Goal: Transaction & Acquisition: Purchase product/service

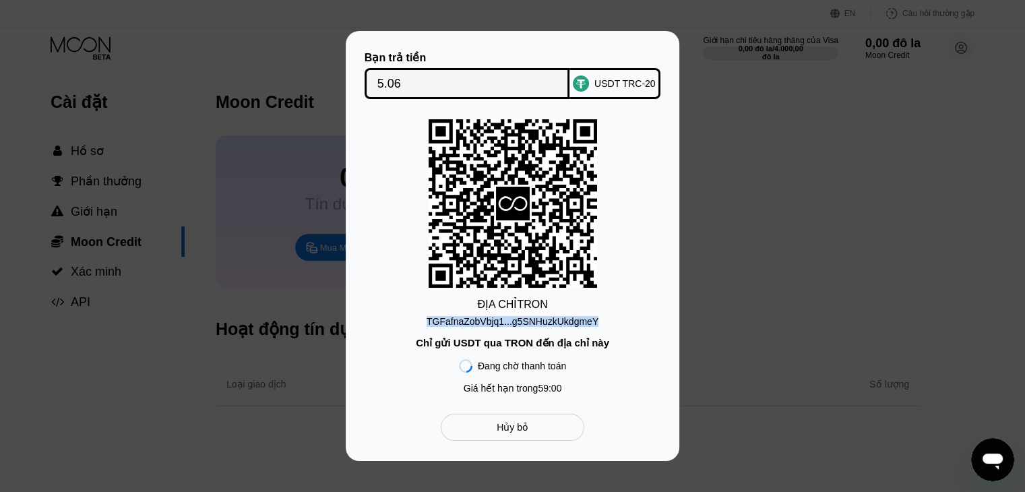
drag, startPoint x: 493, startPoint y: 319, endPoint x: 597, endPoint y: 319, distance: 103.8
click at [596, 316] on div "ĐỊA CHỈ TRON TGFafnaZobVbjq1...g5SNHuzkUkdgmeY Chỉ gửi USDT qua TRON đến địa ch…" at bounding box center [512, 259] width 293 height 281
copy font "TGFafnaZobVbjq1...g5SNHuzkUkdgmeY"
click at [641, 301] on div "ĐỊA CHỈ TRON TGFafnaZobVbjq1...g5SNHuzkUkdgmeY Chỉ gửi USDT qua TRON đến địa ch…" at bounding box center [512, 259] width 293 height 281
drag, startPoint x: 435, startPoint y: 318, endPoint x: 504, endPoint y: 319, distance: 68.7
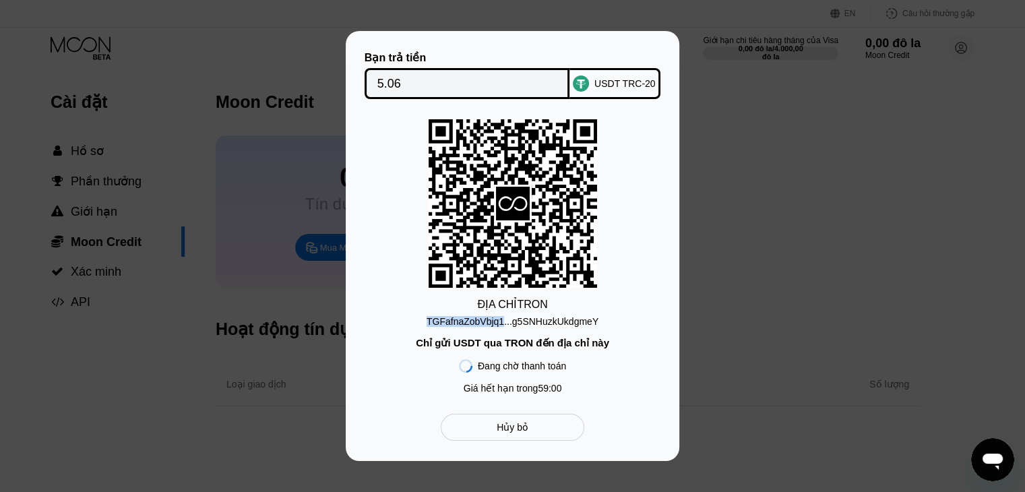
click at [504, 319] on div "ĐỊA CHỈ TRON TGFafnaZobVbjq1...g5SNHuzkUkdgmeY Chỉ gửi USDT qua TRON đến địa ch…" at bounding box center [512, 259] width 293 height 281
click at [623, 328] on div "ĐỊA CHỈ TRON TGFafnaZobVbjq1...g5SNHuzkUkdgmeY Chỉ gửi USDT qua TRON đến địa ch…" at bounding box center [512, 259] width 293 height 281
drag, startPoint x: 422, startPoint y: 317, endPoint x: 605, endPoint y: 315, distance: 183.3
click at [605, 315] on div "ĐỊA CHỈ TRON TGFafnaZobVbjq1...g5SNHuzkUkdgmeY Chỉ gửi USDT qua TRON đến địa ch…" at bounding box center [512, 259] width 293 height 281
copy font "TGFafnaZobVbjq1...g5SNHuzkUkdgmeY"
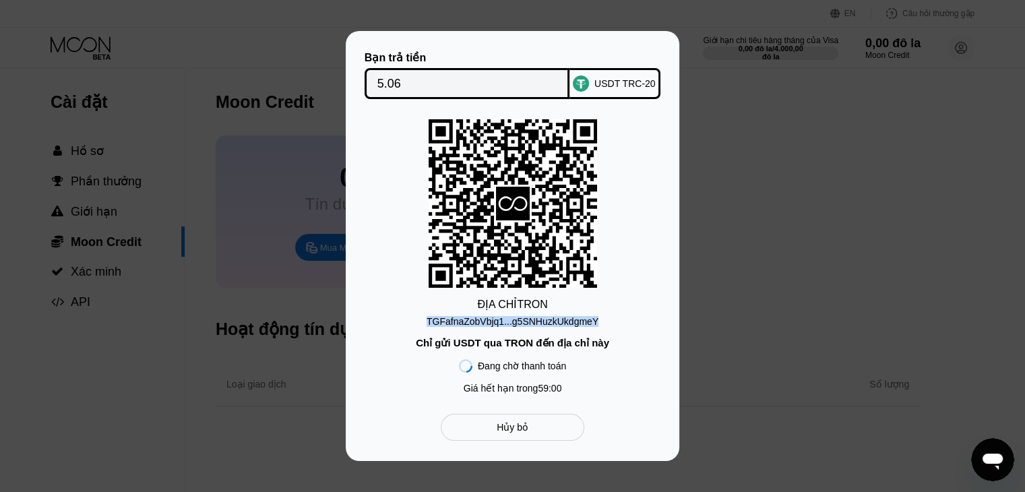
click at [586, 303] on div "ĐỊA CHỈ TRON TGFafnaZobVbjq1...g5SNHuzkUkdgmeY Chỉ gửi USDT qua TRON đến địa ch…" at bounding box center [512, 259] width 293 height 281
drag, startPoint x: 510, startPoint y: 321, endPoint x: 615, endPoint y: 317, distance: 104.5
click at [615, 317] on div "ĐỊA CHỈ TRON TGFafnaZobVbjq1...g5SNHuzkUkdgmeY Chỉ gửi USDT qua TRON đến địa ch…" at bounding box center [512, 259] width 293 height 281
copy font "g5SNHuzkUkdgmeY"
click at [422, 316] on div "ĐỊA CHỈ TRON TGFafnaZobVbjq1...g5SNHuzkUkdgmeY Chỉ gửi USDT qua TRON đến địa ch…" at bounding box center [512, 259] width 293 height 281
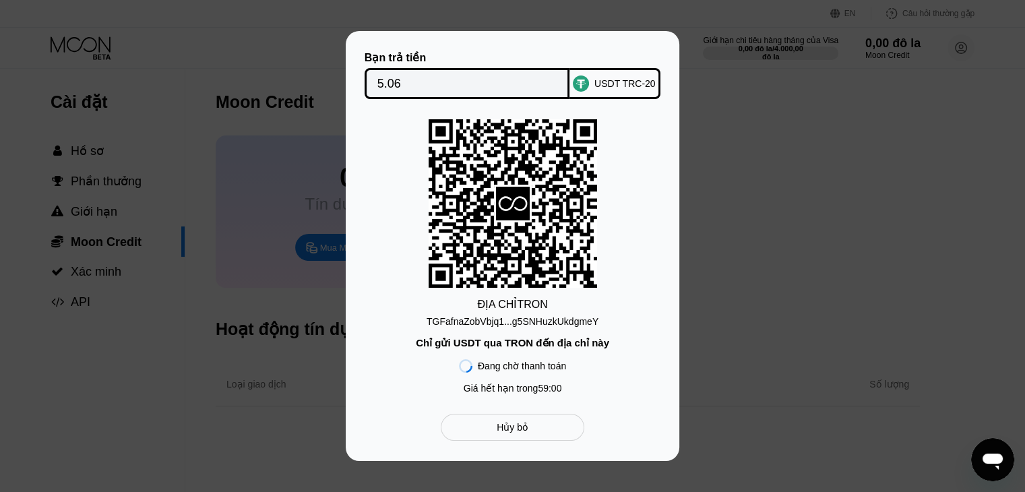
click at [493, 427] on div "Hủy bỏ" at bounding box center [513, 427] width 144 height 27
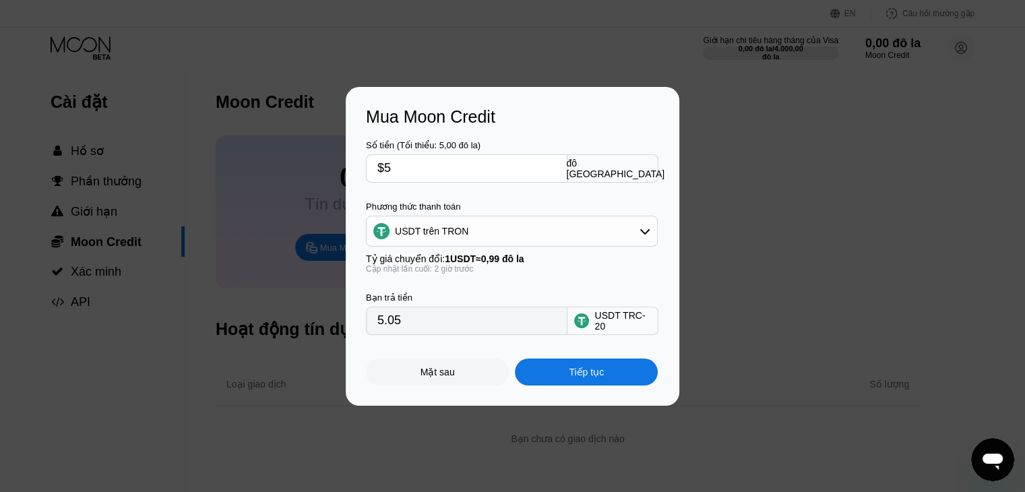
click at [608, 235] on div "USDT trên TRON" at bounding box center [512, 231] width 290 height 27
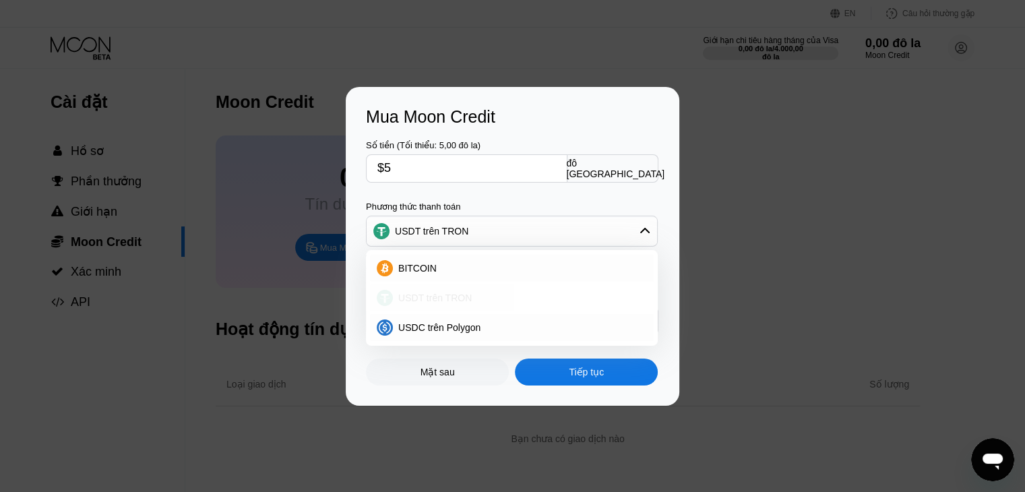
click at [466, 297] on font "USDT trên TRON" at bounding box center [434, 297] width 73 height 11
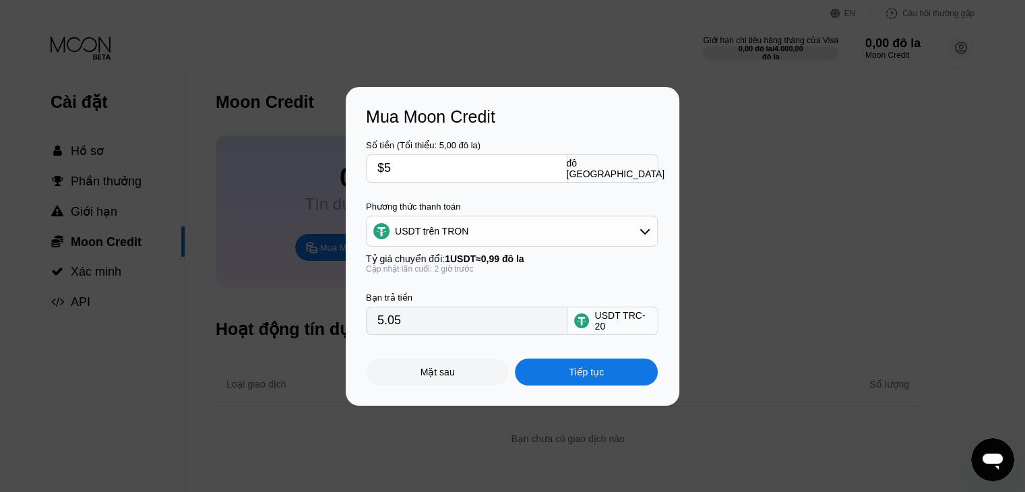
click at [420, 164] on input "$5" at bounding box center [466, 168] width 179 height 27
click at [585, 377] on font "Tiếp tục" at bounding box center [586, 372] width 35 height 11
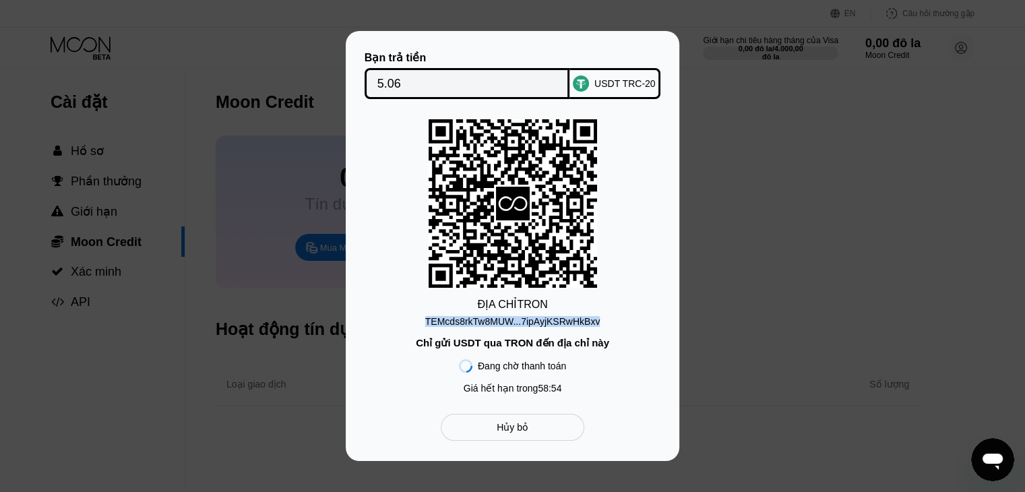
drag, startPoint x: 412, startPoint y: 317, endPoint x: 605, endPoint y: 321, distance: 193.4
click at [605, 321] on div "ĐỊA CHỈ TRON TEMcds8rkTw8MUW...7ipAyjKSRwHkBxv Chỉ gửi USDT qua TRON đến địa ch…" at bounding box center [512, 259] width 293 height 281
copy font "TEMcds8rkTw8MUW...7ipAyjKSRwHkBxv"
click at [423, 75] on input "5.06" at bounding box center [467, 83] width 180 height 27
click at [544, 429] on div "Hủy bỏ" at bounding box center [513, 427] width 144 height 27
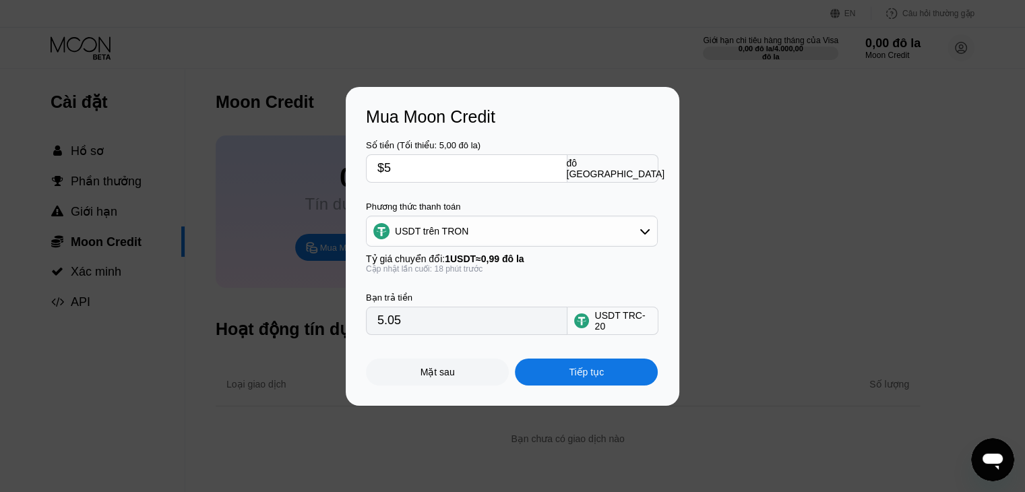
click at [449, 377] on font "Mặt sau" at bounding box center [438, 372] width 34 height 11
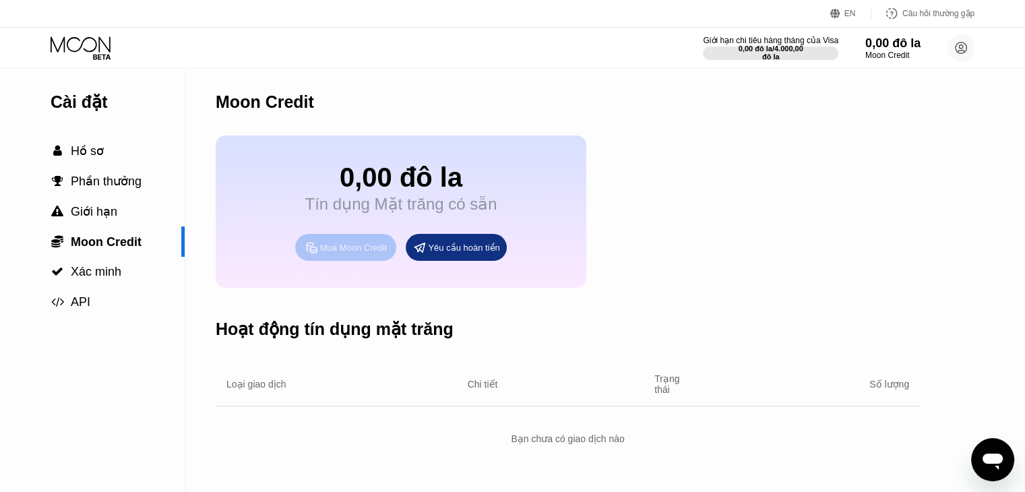
click at [340, 253] on font "Mua Moon Credit" at bounding box center [353, 248] width 67 height 10
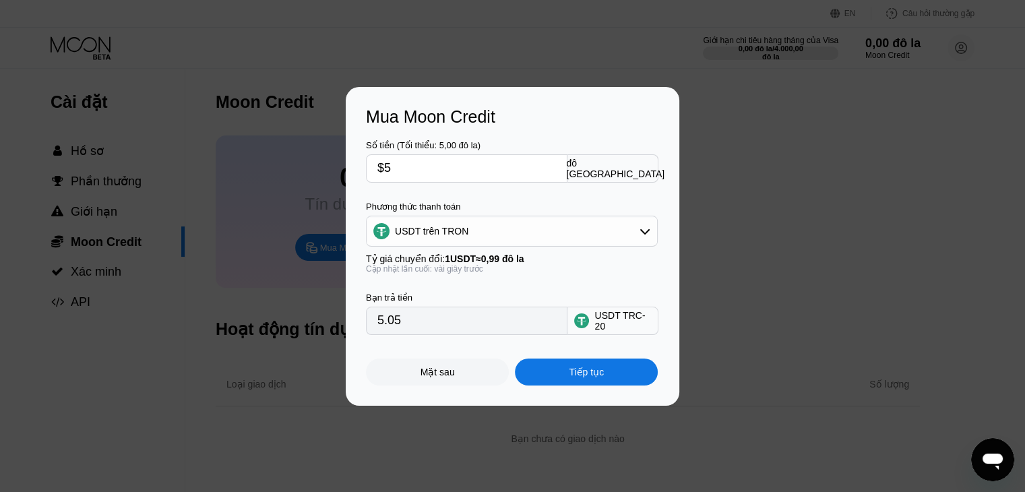
click at [613, 379] on div "Tiếp tục" at bounding box center [586, 372] width 143 height 27
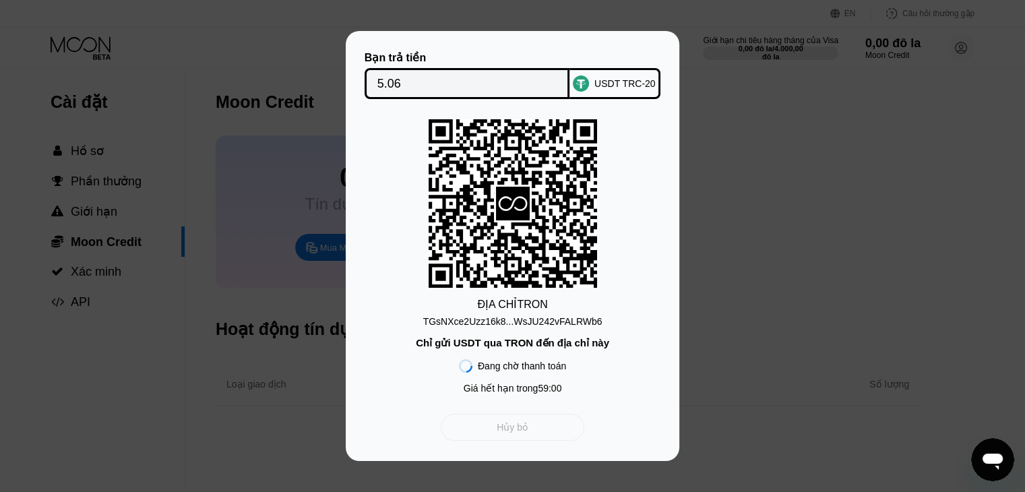
click at [530, 433] on div "Hủy bỏ" at bounding box center [513, 427] width 144 height 27
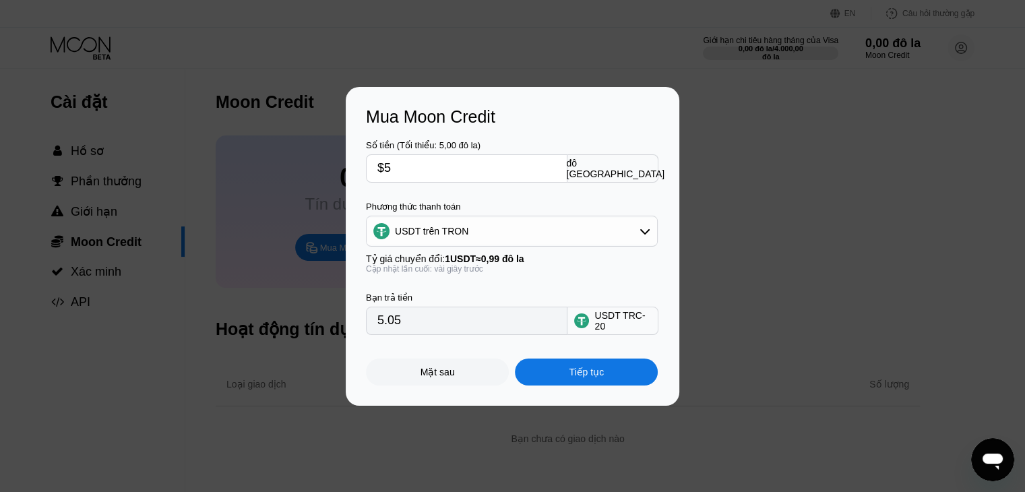
click at [451, 375] on font "Mặt sau" at bounding box center [438, 372] width 34 height 11
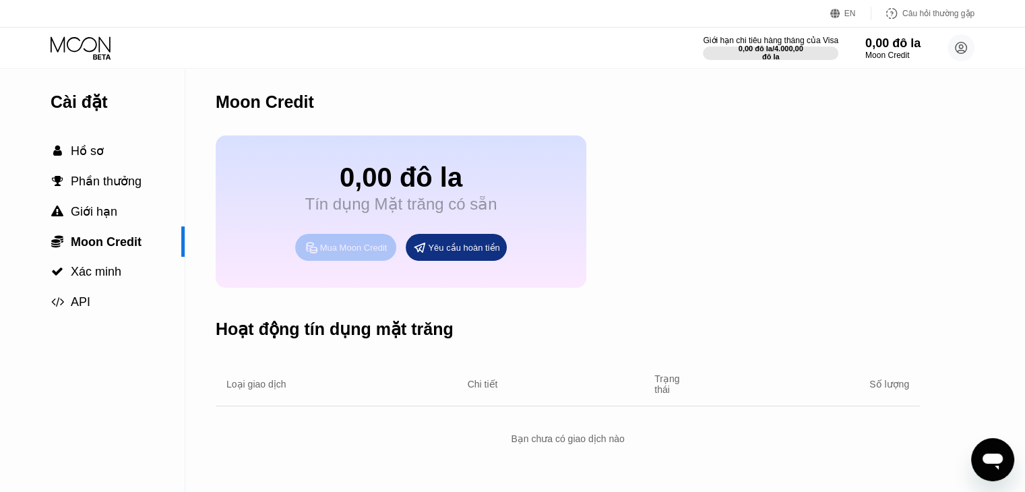
click at [363, 253] on font "Mua Moon Credit" at bounding box center [353, 248] width 67 height 10
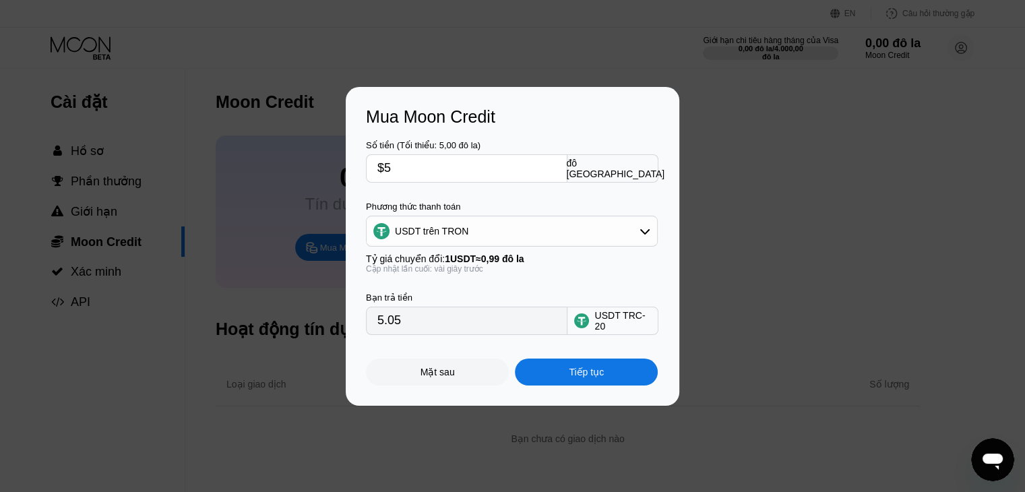
click at [645, 224] on div "USDT trên TRON" at bounding box center [512, 231] width 290 height 27
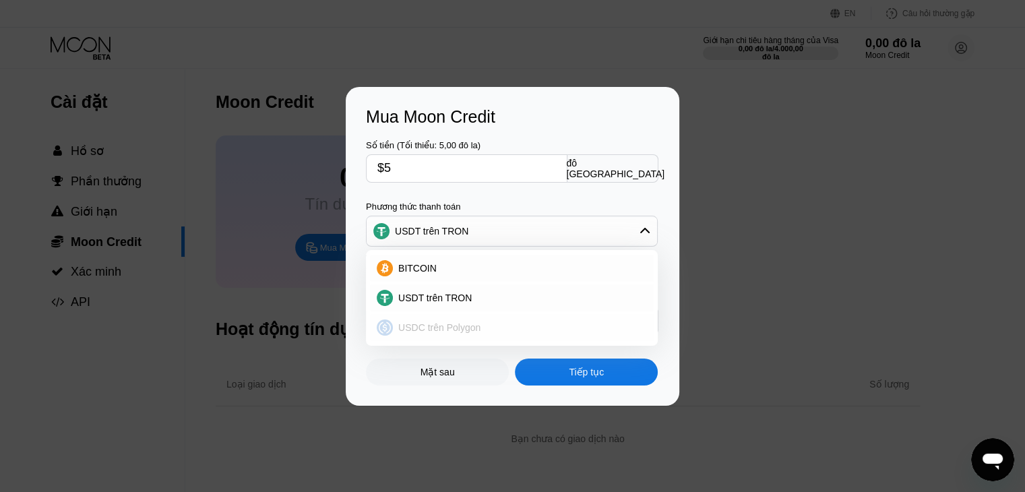
click at [454, 332] on font "USDC trên Polygon" at bounding box center [439, 327] width 82 height 11
type input "5.00000000"
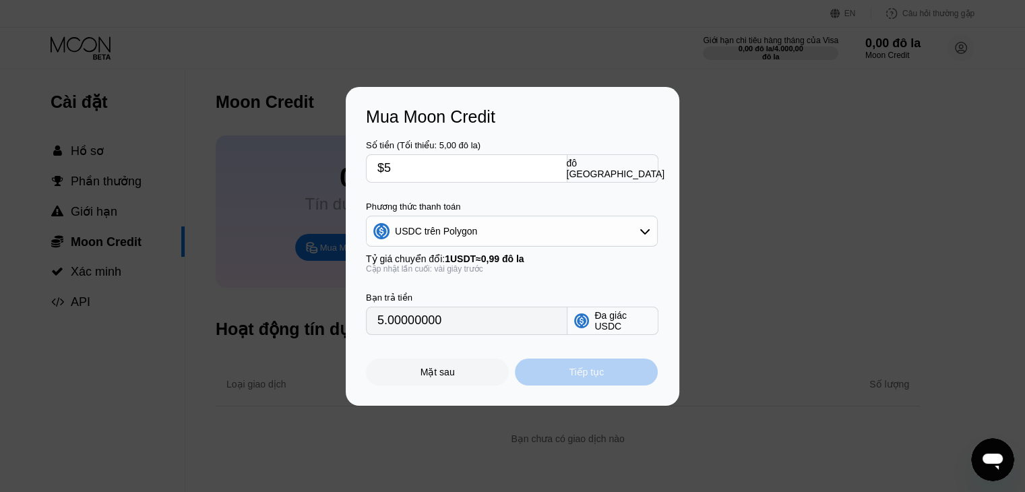
click at [590, 377] on font "Tiếp tục" at bounding box center [586, 372] width 35 height 11
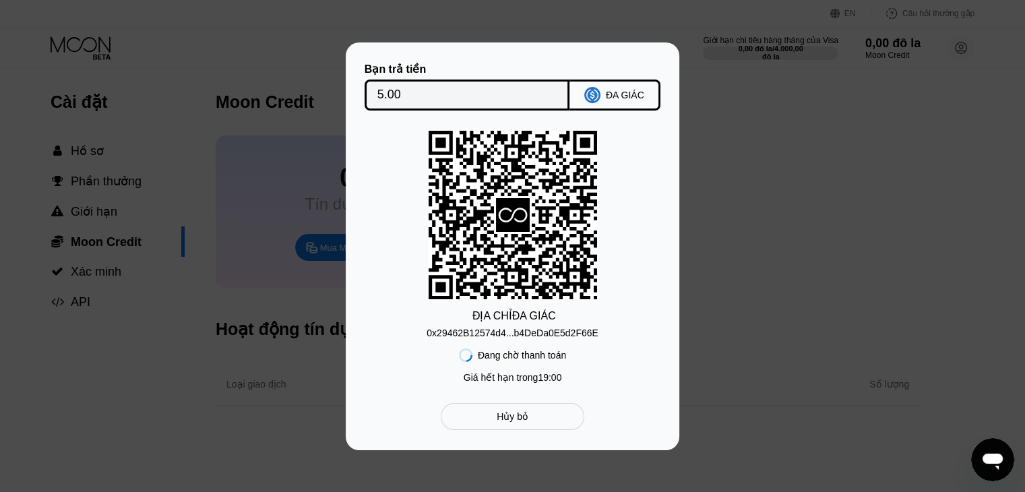
click at [516, 422] on font "Hủy bỏ" at bounding box center [513, 416] width 32 height 11
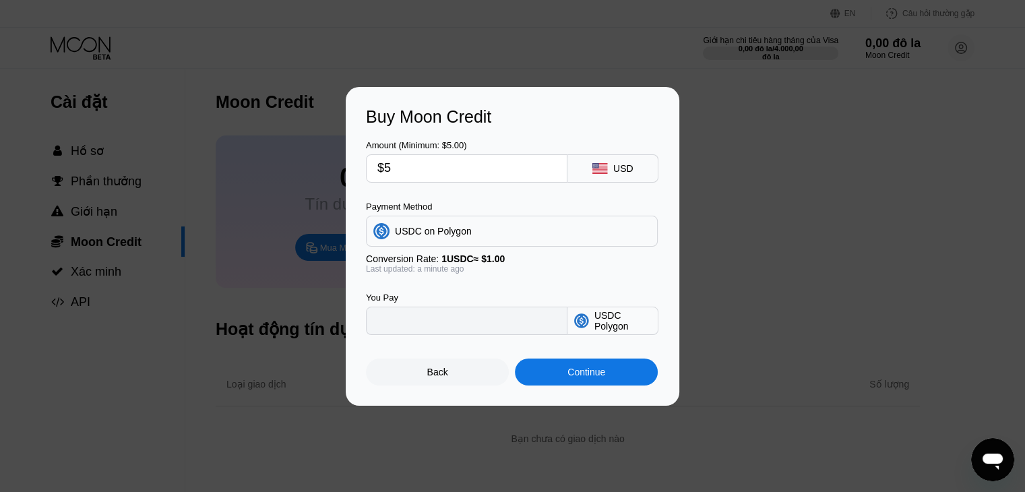
type input "5.00000000"
click at [466, 375] on div "Mặt sau" at bounding box center [437, 372] width 143 height 27
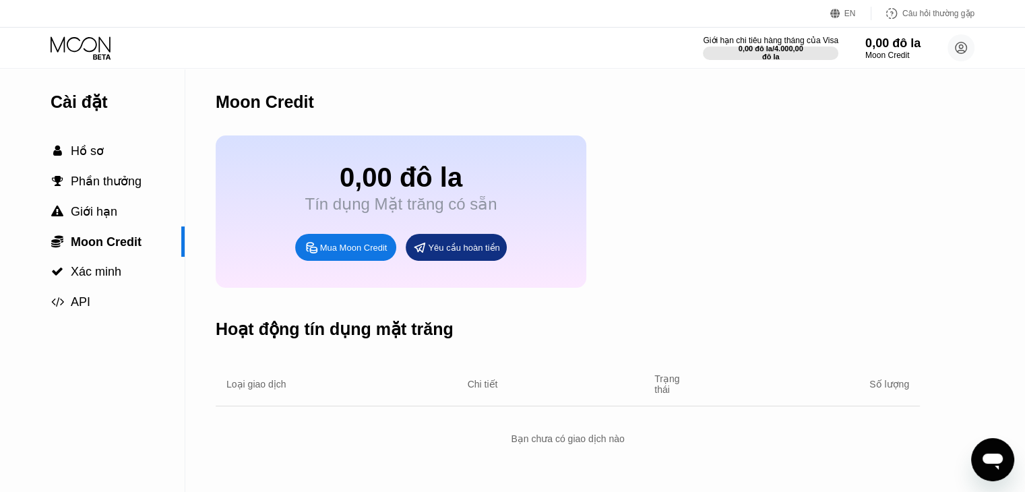
click at [357, 253] on font "Mua Moon Credit" at bounding box center [353, 248] width 67 height 10
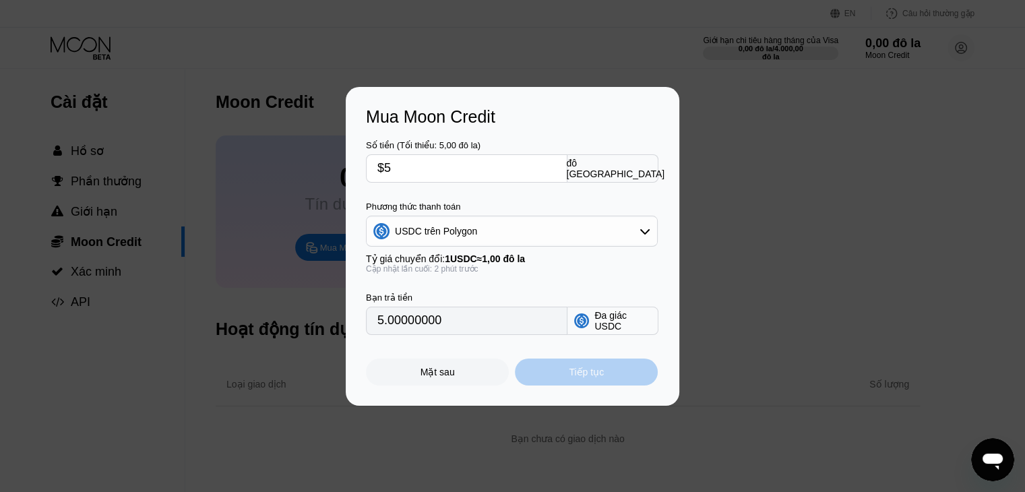
click at [595, 377] on font "Tiếp tục" at bounding box center [586, 372] width 35 height 11
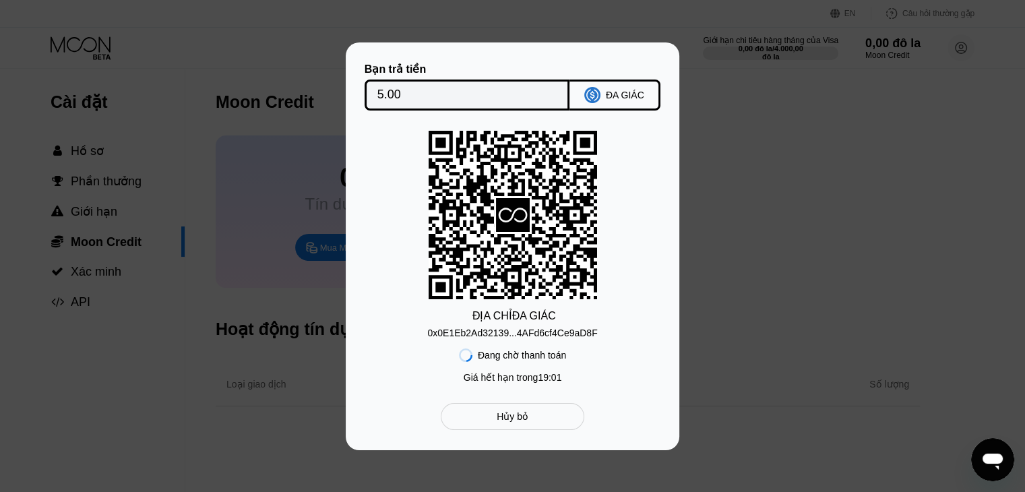
click at [524, 419] on font "Hủy bỏ" at bounding box center [513, 416] width 32 height 11
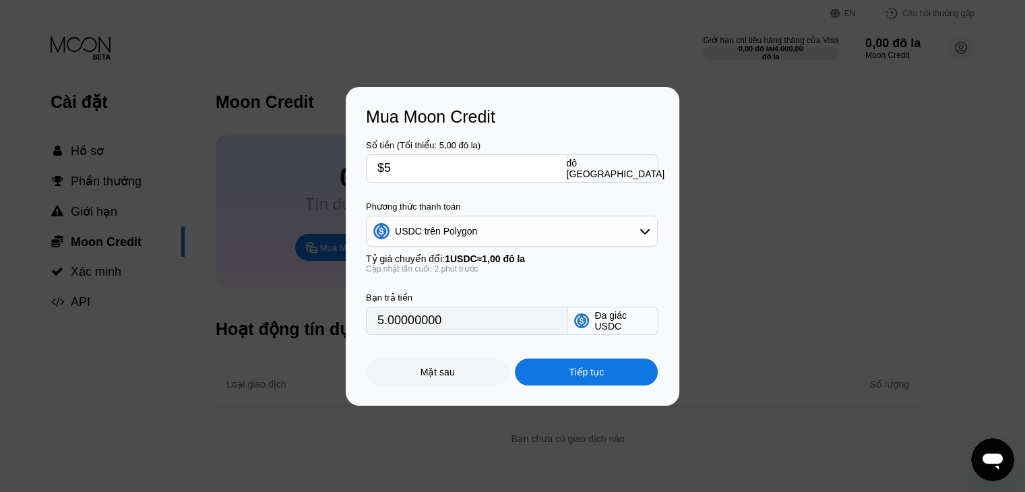
click at [641, 237] on icon at bounding box center [645, 231] width 11 height 11
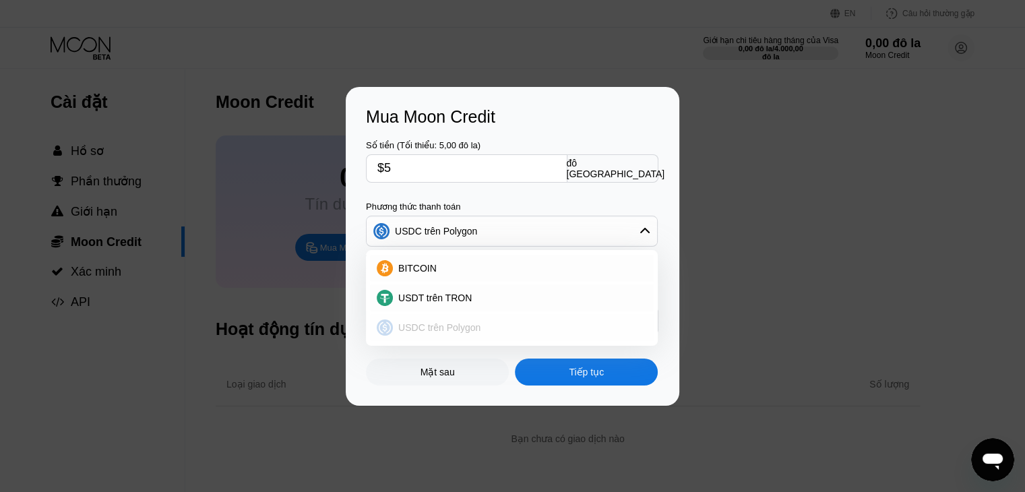
click at [472, 325] on font "USDC trên Polygon" at bounding box center [439, 327] width 82 height 11
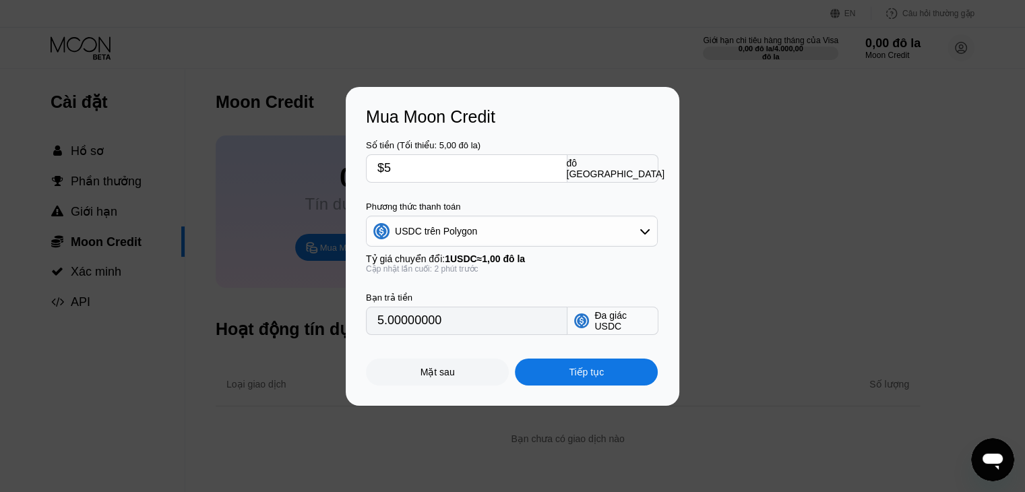
click at [627, 230] on div "USDC trên Polygon" at bounding box center [512, 231] width 290 height 27
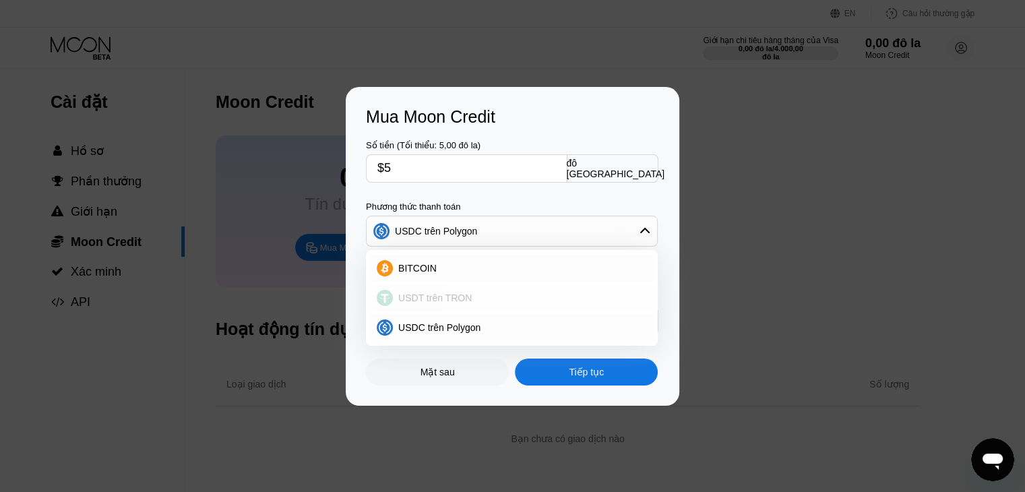
click at [493, 298] on div "USDT trên TRON" at bounding box center [520, 297] width 254 height 11
type input "5.05"
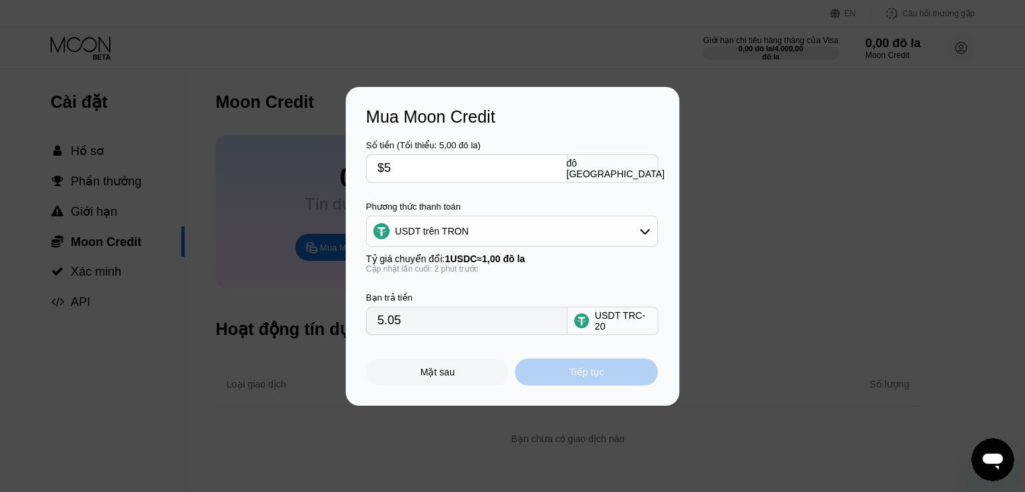
click at [592, 377] on font "Tiếp tục" at bounding box center [586, 372] width 35 height 11
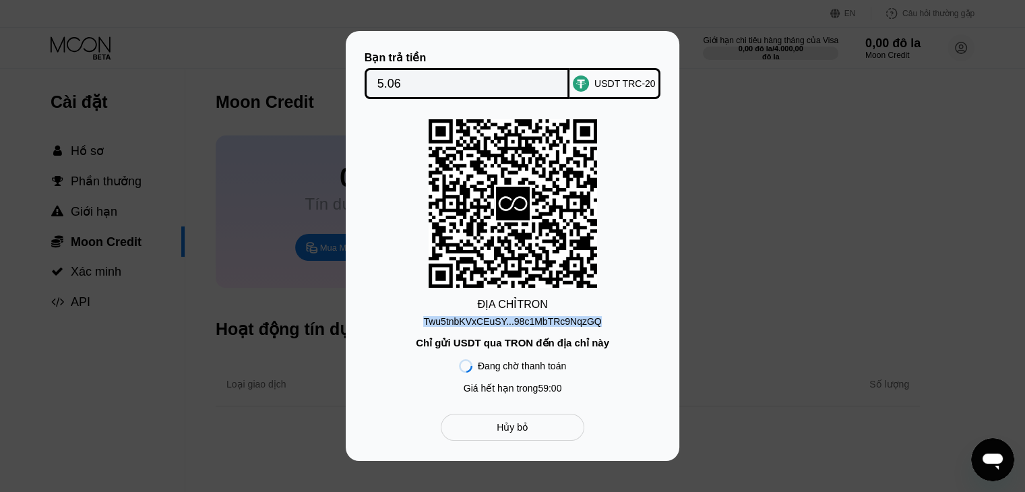
drag, startPoint x: 425, startPoint y: 314, endPoint x: 604, endPoint y: 309, distance: 179.3
click at [604, 309] on div "ĐỊA CHỈ TRON Twu5tnbKVxCEuSY...98c1MbTRc9NqzGQ Chỉ gửi USDT qua TRON đến địa ch…" at bounding box center [512, 259] width 293 height 281
copy font "Twu5tnbKVxCEuSY...98c1MbTRc9NqzGQ"
click at [528, 427] on div "Hủy bỏ" at bounding box center [513, 427] width 144 height 27
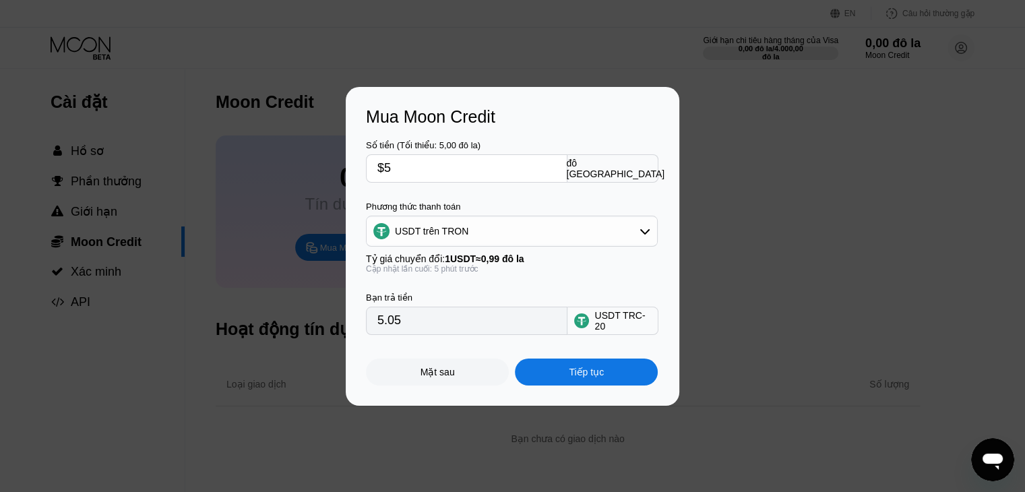
click at [436, 330] on input "5.05" at bounding box center [466, 320] width 179 height 27
drag, startPoint x: 436, startPoint y: 330, endPoint x: 319, endPoint y: 326, distance: 117.3
click at [319, 326] on div "Mua Moon Credit Số tiền (Tối thiểu: 5,00 đô la) $5 đô la Mỹ Phương thức thanh t…" at bounding box center [512, 246] width 1025 height 319
click at [427, 334] on input "5.05" at bounding box center [466, 320] width 179 height 27
click at [427, 171] on input "$5" at bounding box center [466, 168] width 179 height 27
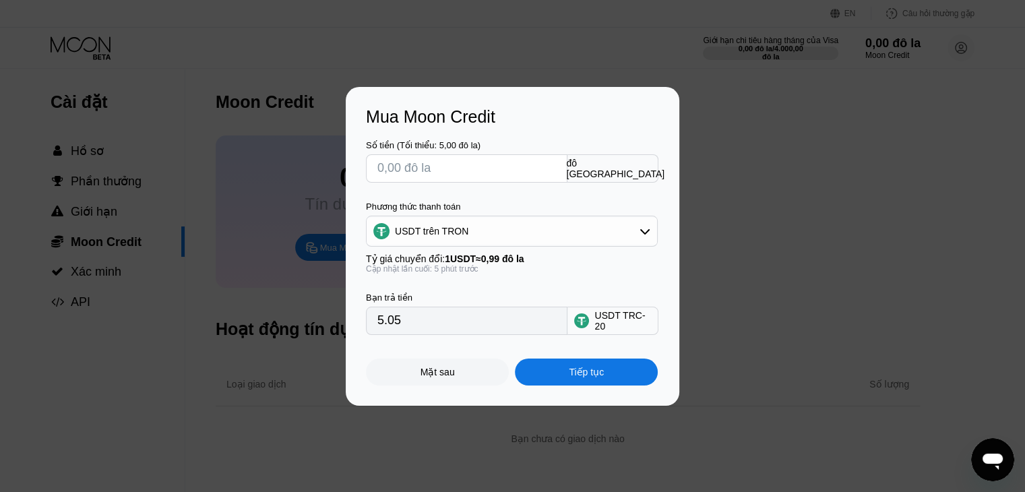
type input "0.00"
type input "$5"
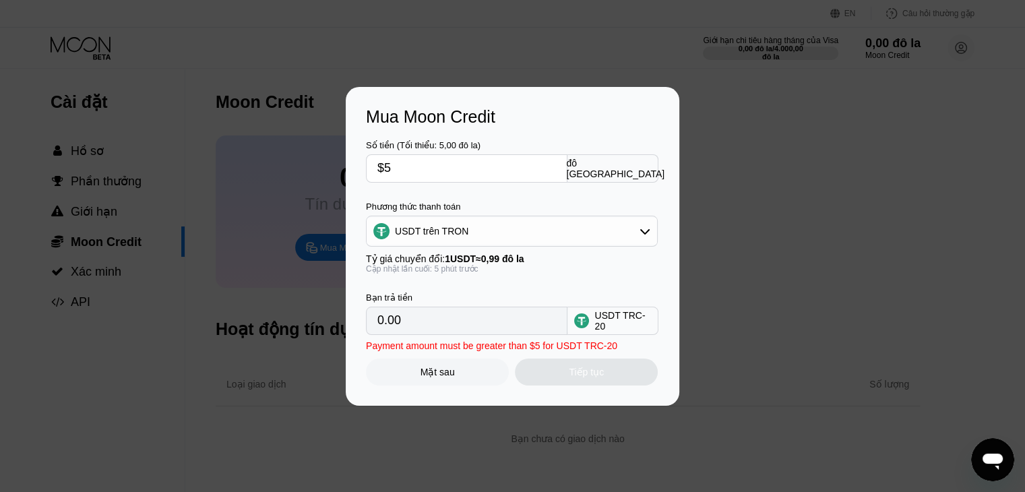
type input "5.05"
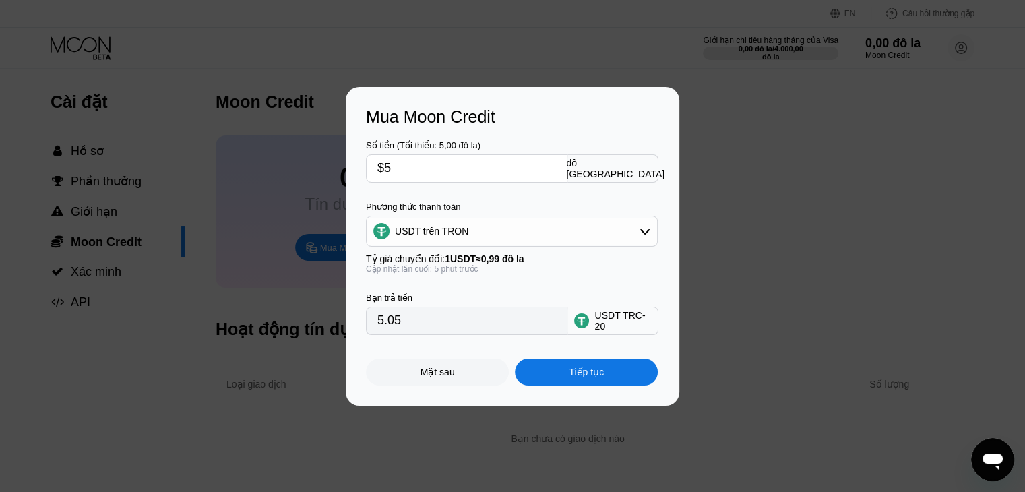
click at [453, 383] on div "Mặt sau" at bounding box center [437, 372] width 143 height 27
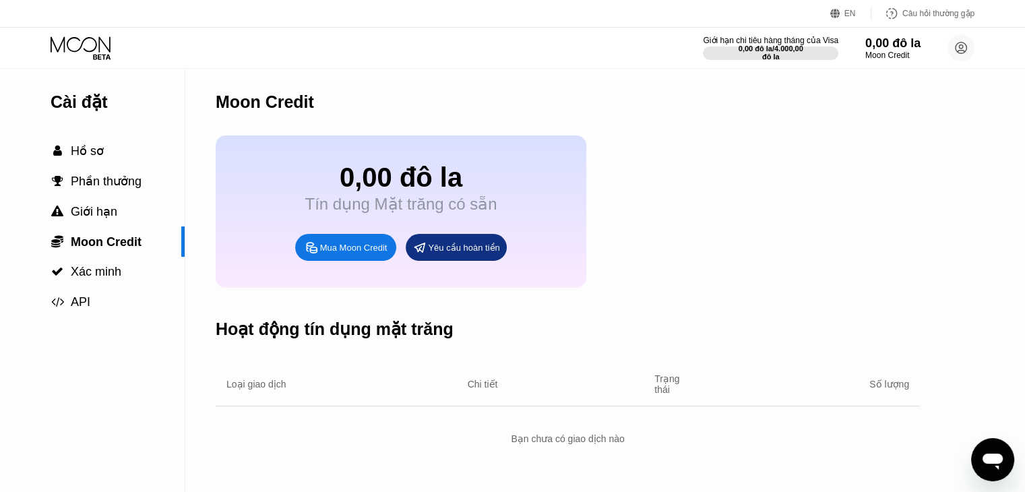
click at [344, 253] on font "Mua Moon Credit" at bounding box center [353, 248] width 67 height 10
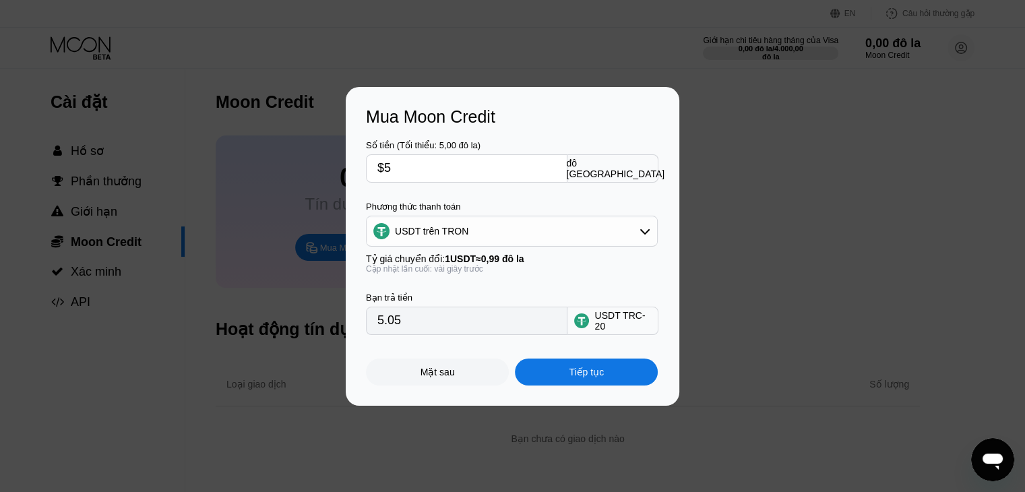
click at [590, 377] on font "Tiếp tục" at bounding box center [586, 372] width 35 height 11
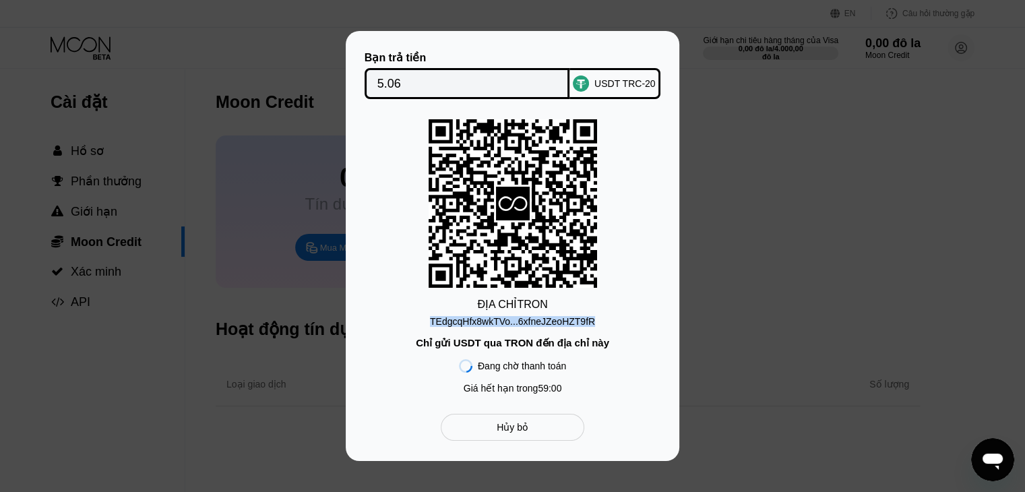
drag, startPoint x: 427, startPoint y: 319, endPoint x: 599, endPoint y: 312, distance: 172.0
click at [599, 312] on div "ĐỊA CHỈ TRON TEdgcqHfx8wkTVo...6xfneJZeoHZT9fR Chỉ gửi USDT qua TRON đến địa ch…" at bounding box center [512, 259] width 293 height 281
copy font "TEdgcqHfx8wkTVo...6xfneJZeoHZT9fR"
click at [550, 431] on div "Hủy bỏ" at bounding box center [513, 427] width 144 height 27
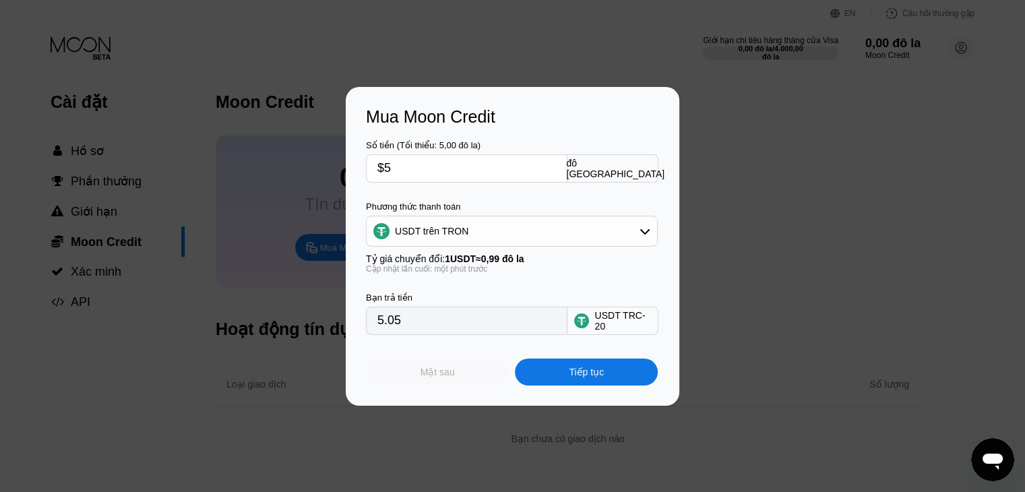
click at [445, 385] on div "Mặt sau" at bounding box center [437, 372] width 143 height 27
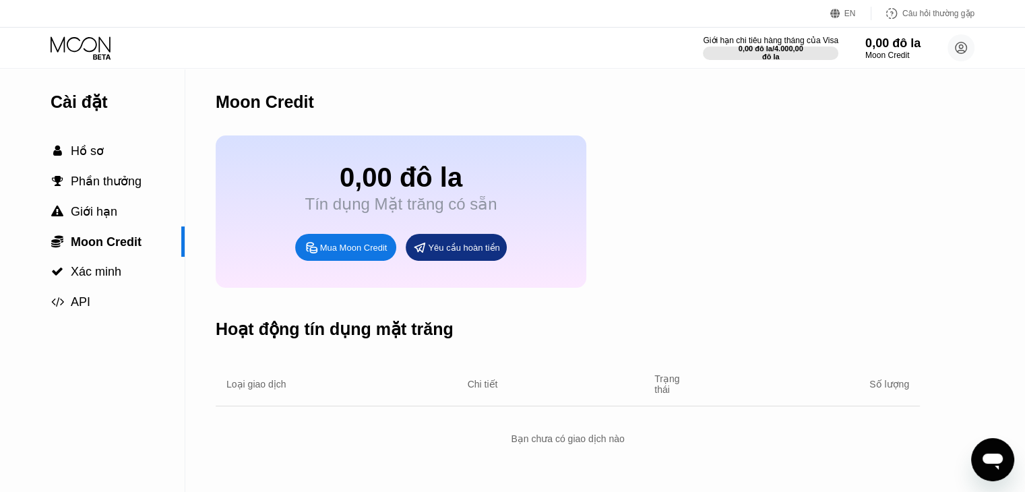
click at [367, 253] on font "Mua Moon Credit" at bounding box center [353, 248] width 67 height 10
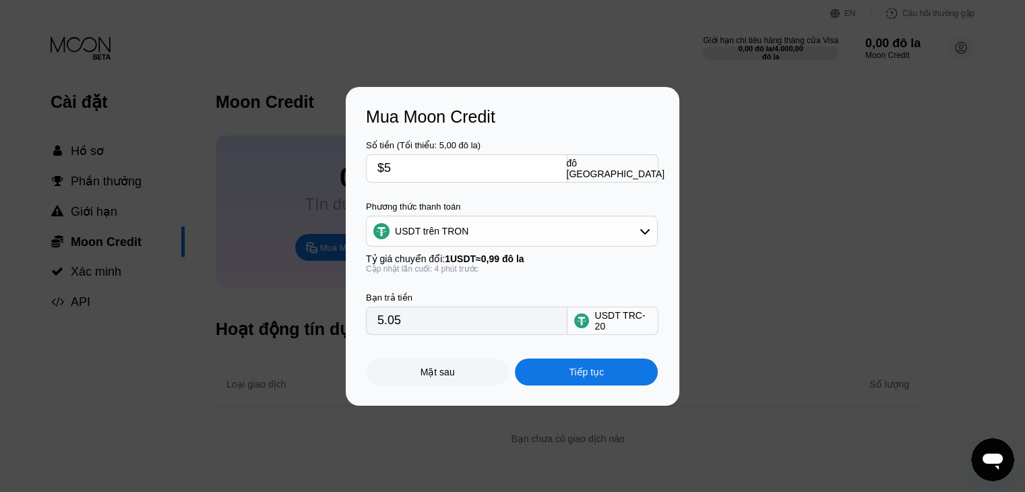
click at [635, 235] on div "USDT trên TRON" at bounding box center [512, 231] width 290 height 27
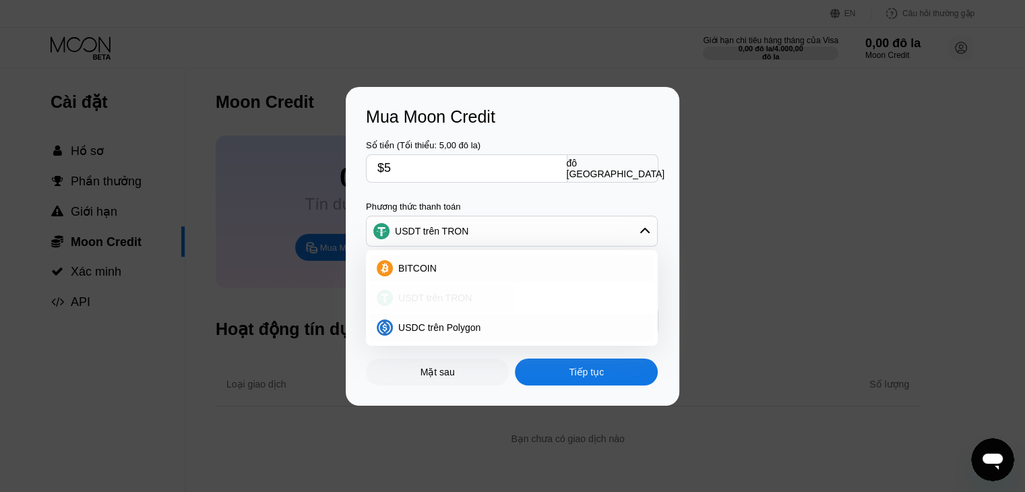
click at [471, 305] on div "USDT trên TRON" at bounding box center [512, 297] width 284 height 27
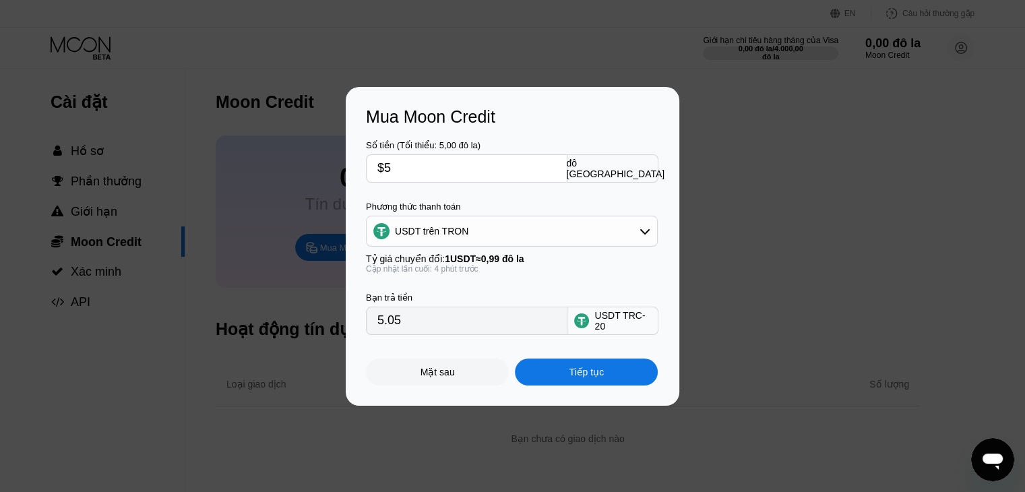
click at [578, 377] on font "Tiếp tục" at bounding box center [586, 372] width 35 height 11
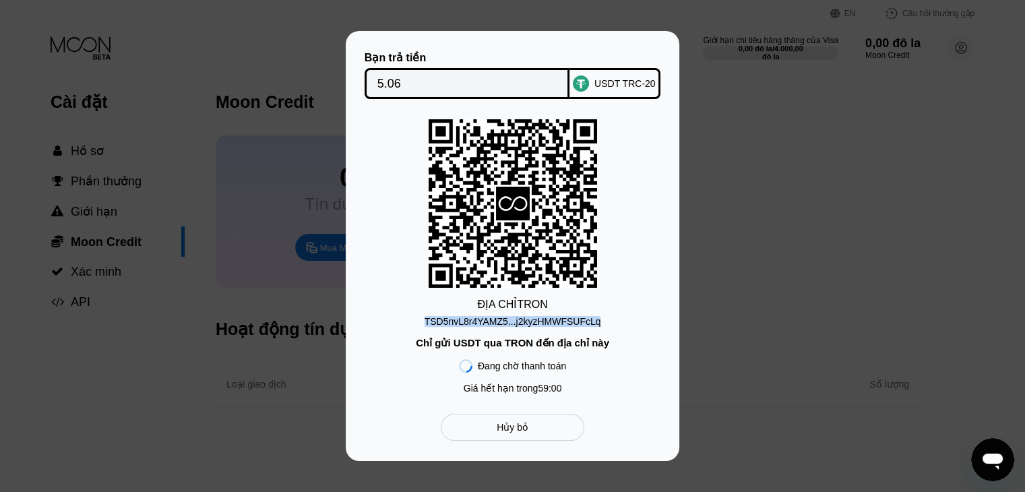
drag, startPoint x: 429, startPoint y: 317, endPoint x: 602, endPoint y: 325, distance: 173.3
click at [602, 325] on div "ĐỊA CHỈ TRON TSD5nvL8r4YAMZ5...j2kyzHMWFSUFcLq Chỉ gửi USDT qua TRON đến địa ch…" at bounding box center [512, 259] width 293 height 281
copy font "TSD5nvL8r4YAMZ5...j2kyzHMWFSUFcLq"
click at [518, 433] on font "Hủy bỏ" at bounding box center [513, 427] width 32 height 11
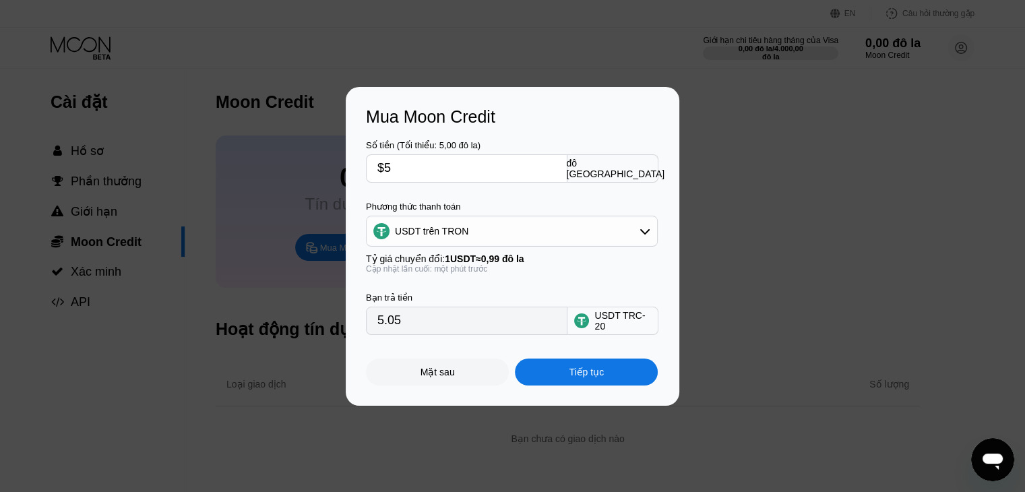
click at [604, 374] on div "Tiếp tục" at bounding box center [586, 372] width 143 height 27
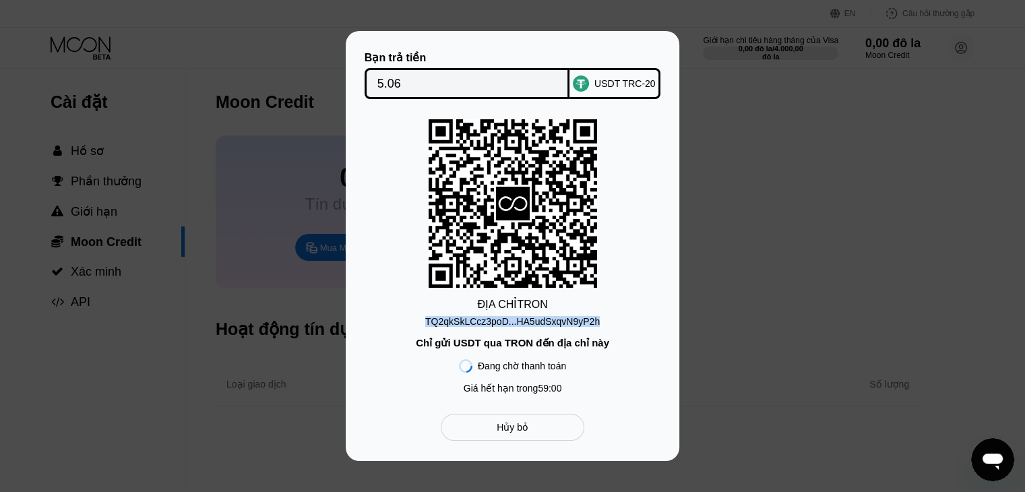
drag, startPoint x: 421, startPoint y: 319, endPoint x: 599, endPoint y: 316, distance: 178.6
click at [599, 316] on div "ĐỊA CHỈ TRON TQ2qkSkLCcz3poD...HA5udSxqvN9yP2h Chỉ gửi USDT qua TRON đến địa ch…" at bounding box center [512, 259] width 293 height 281
drag, startPoint x: 471, startPoint y: 299, endPoint x: 597, endPoint y: 311, distance: 126.5
click at [597, 311] on div "ĐỊA CHỈ TRON TQ2qkSkLCcz3poD...HA5udSxqvN9yP2h Chỉ gửi USDT qua TRON đến địa ch…" at bounding box center [512, 259] width 293 height 281
copy div "ĐỊA CHỈ TRON TQ2qkSkLCcz3poD...HA5udSxqvN9yP2h"
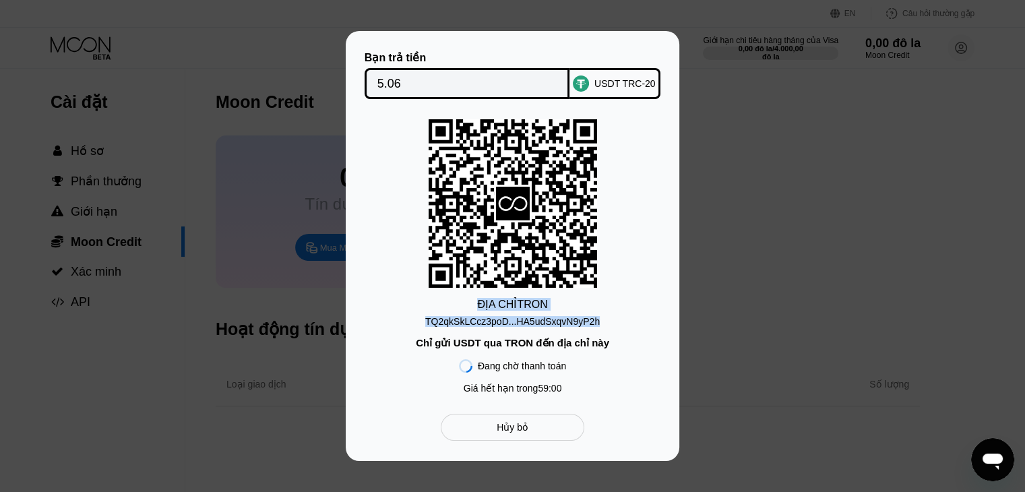
click at [598, 300] on div "ĐỊA CHỈ TRON TQ2qkSkLCcz3poD...HA5udSxqvN9yP2h Chỉ gửi USDT qua TRON đến địa ch…" at bounding box center [512, 259] width 293 height 281
drag, startPoint x: 423, startPoint y: 321, endPoint x: 601, endPoint y: 319, distance: 178.6
click at [601, 319] on div "ĐỊA CHỈ TRON TQ2qkSkLCcz3poD...HA5udSxqvN9yP2h Chỉ gửi USDT qua TRON đến địa ch…" at bounding box center [512, 259] width 293 height 281
copy font "TQ2qkSkLCcz3poD...HA5udSxqvN9yP2h"
click at [678, 235] on div "Bạn trả tiền 5.06 USDT TRC-20 ĐỊA CHỈ TRON TQ2qkSkLCcz3poD...HA5udSxqvN9yP2h Ch…" at bounding box center [513, 246] width 334 height 430
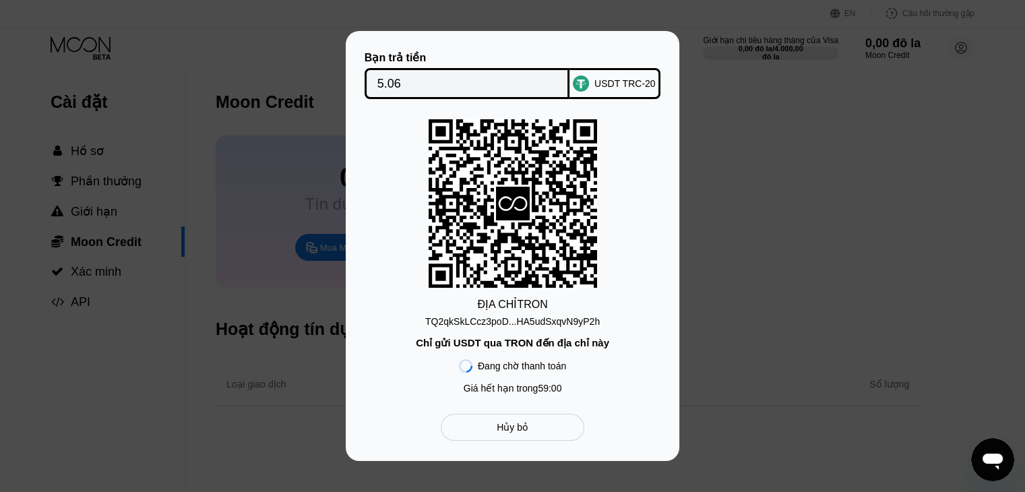
click at [461, 80] on input "5.06" at bounding box center [467, 83] width 180 height 27
click at [530, 429] on div "Hủy bỏ" at bounding box center [513, 427] width 144 height 27
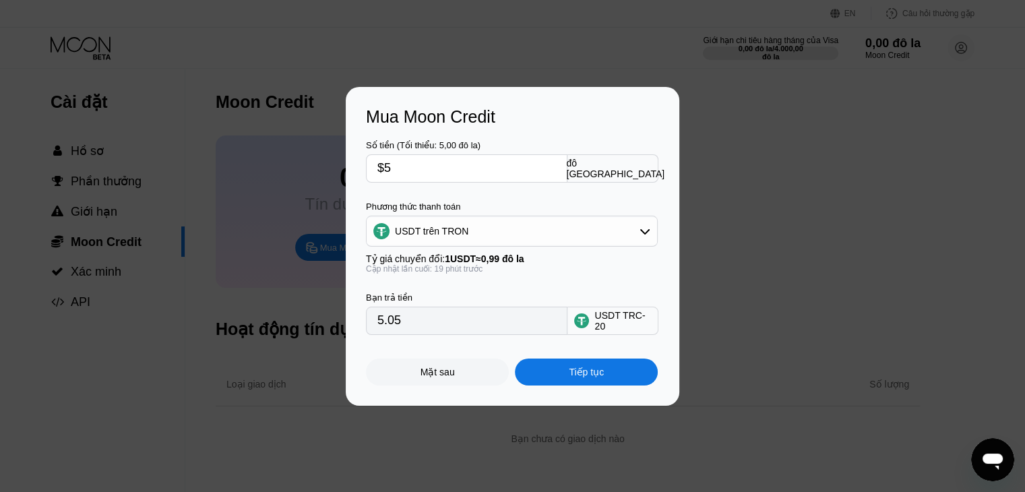
click at [408, 163] on input "$5" at bounding box center [466, 168] width 179 height 27
type input "0.00"
type input "$1"
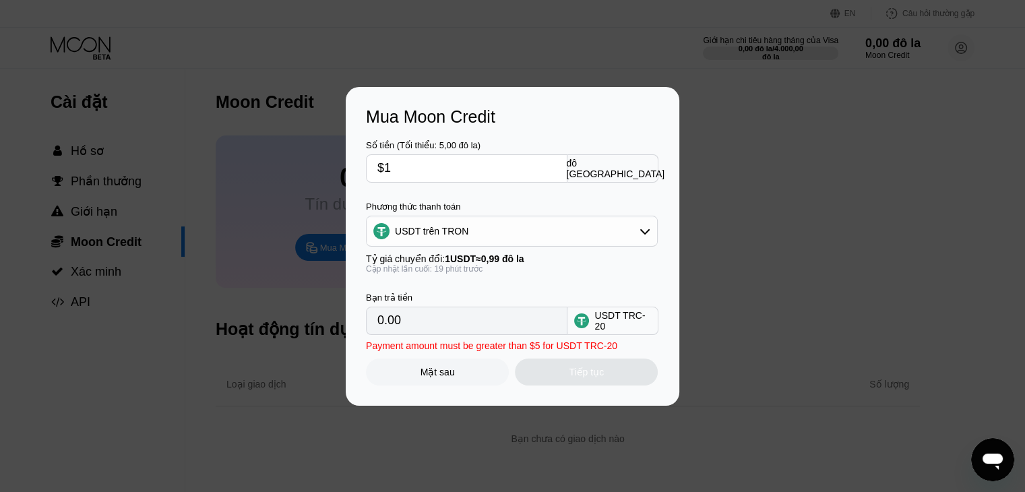
type input "1.01"
type input "$10"
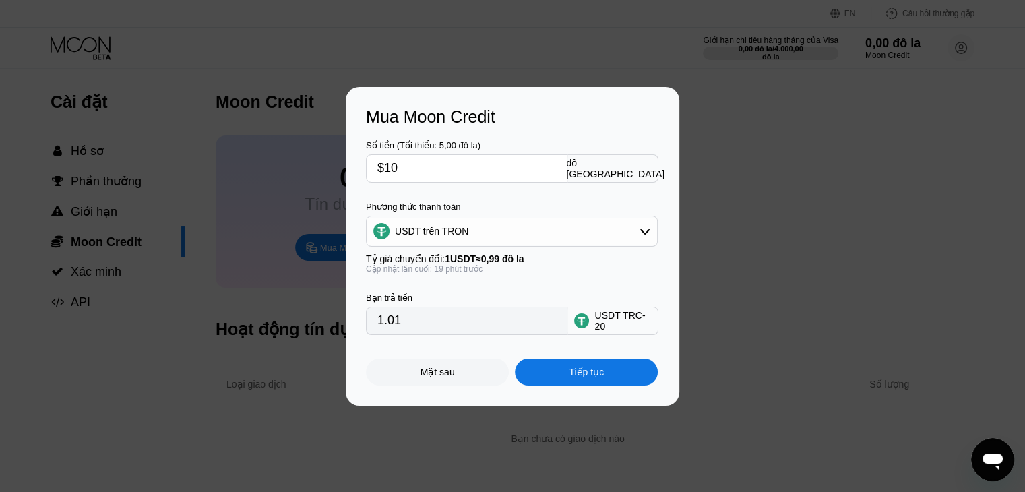
type input "10.10"
type input "$10"
click at [612, 379] on div "Tiếp tục" at bounding box center [586, 372] width 143 height 27
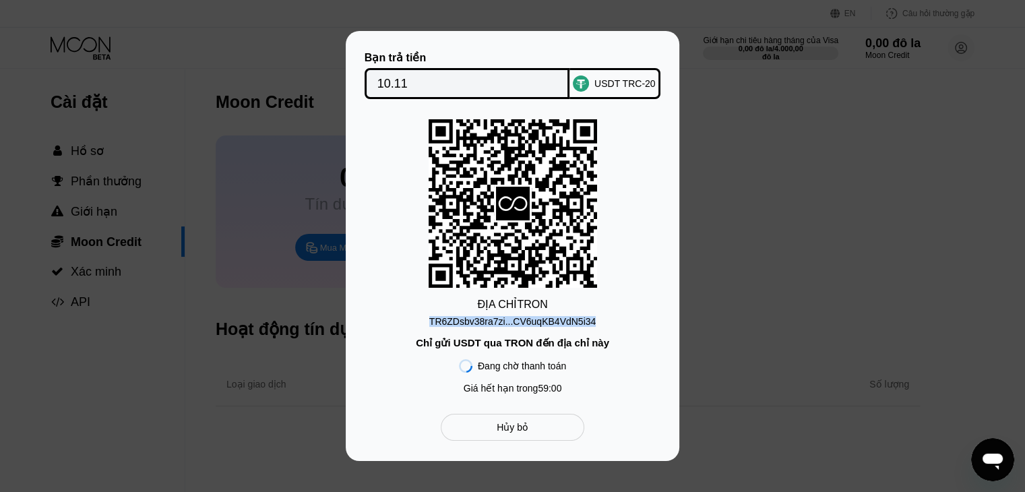
drag, startPoint x: 430, startPoint y: 317, endPoint x: 603, endPoint y: 318, distance: 173.2
click at [603, 318] on div "ĐỊA CHỈ TRON TR6ZDsbv38ra7zi...CV6uqKB4VdN5i34 Chỉ gửi USDT qua TRON đến địa ch…" at bounding box center [512, 259] width 293 height 281
copy font "TR6ZDsbv38ra7zi...CV6uqKB4VdN5i34"
click at [833, 319] on div "Bạn trả tiền 10.11 USDT TRC-20 ĐỊA CHỈ TRON TR6ZDsbv38ra7zi...CV6uqKB4VdN5i34 C…" at bounding box center [512, 246] width 1025 height 430
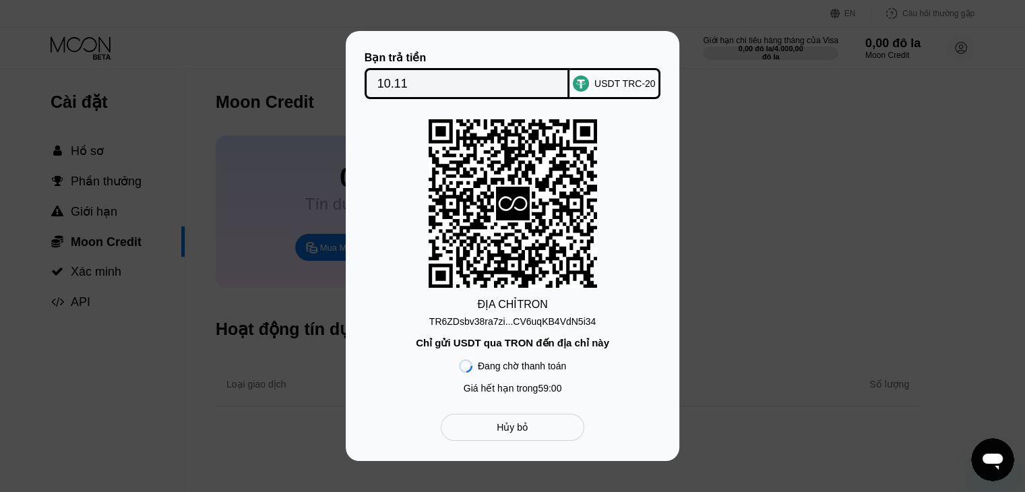
click at [507, 433] on font "Hủy bỏ" at bounding box center [513, 427] width 32 height 11
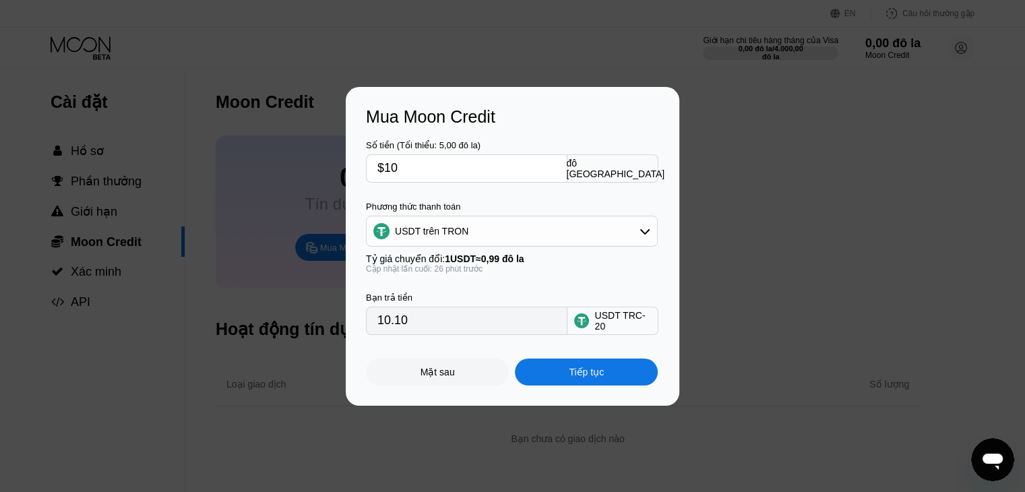
click at [399, 165] on input "$10" at bounding box center [466, 168] width 179 height 27
type input "$1"
type input "1.01"
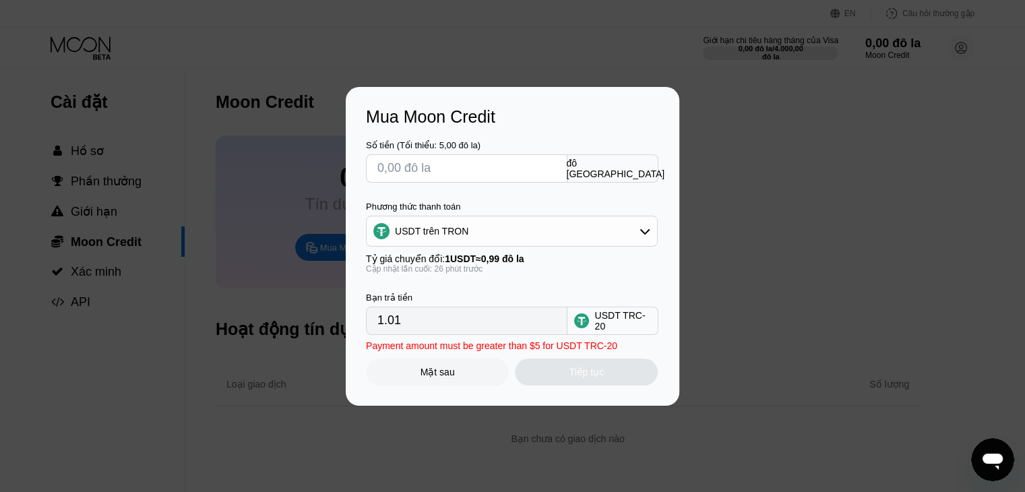
type input "0.00"
type input "$2"
type input "2.02"
type input "$20"
type input "20.20"
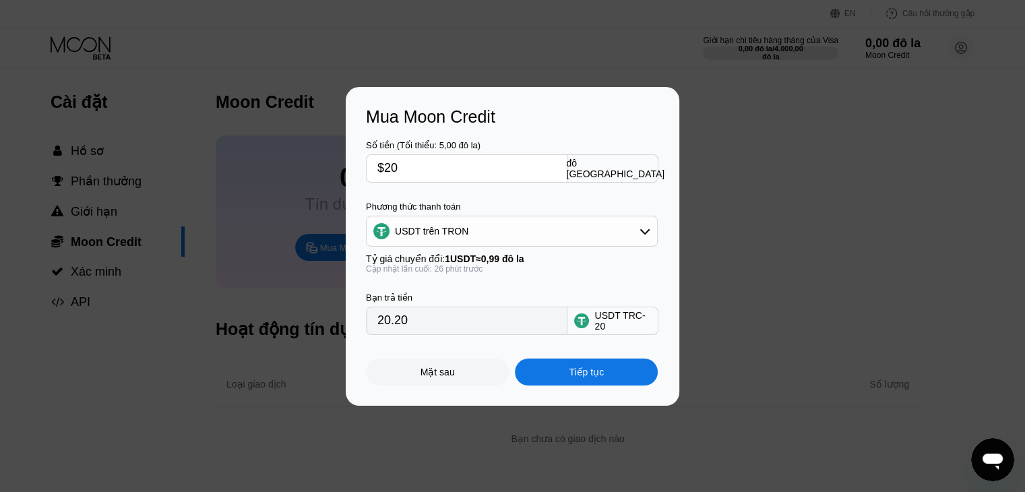
type input "$20"
click at [770, 210] on div "Mua Moon Credit Số tiền (Tối thiểu: 5,00 đô la) $20 đô la Mỹ Phương thức thanh …" at bounding box center [512, 246] width 1025 height 319
click at [573, 236] on div "USDT trên TRON" at bounding box center [512, 231] width 290 height 27
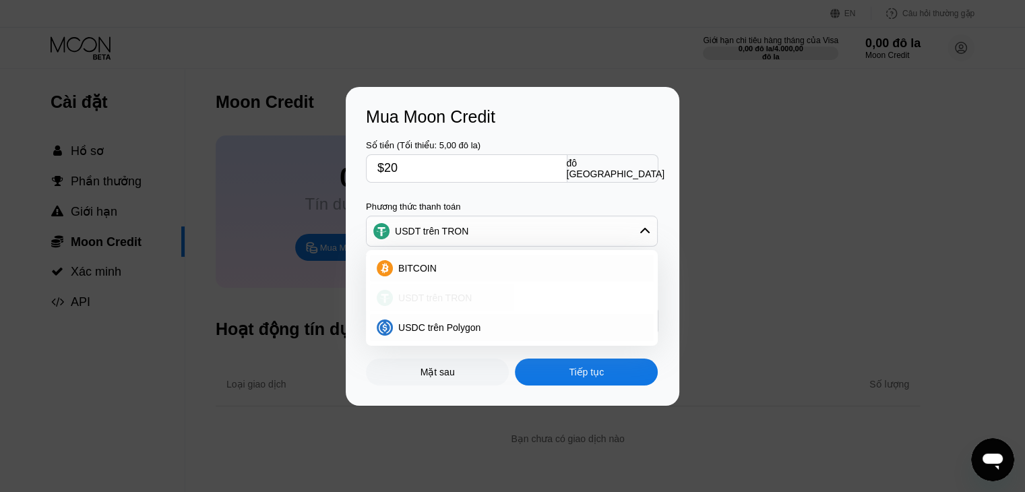
click at [468, 301] on div "USDT trên TRON" at bounding box center [520, 297] width 254 height 11
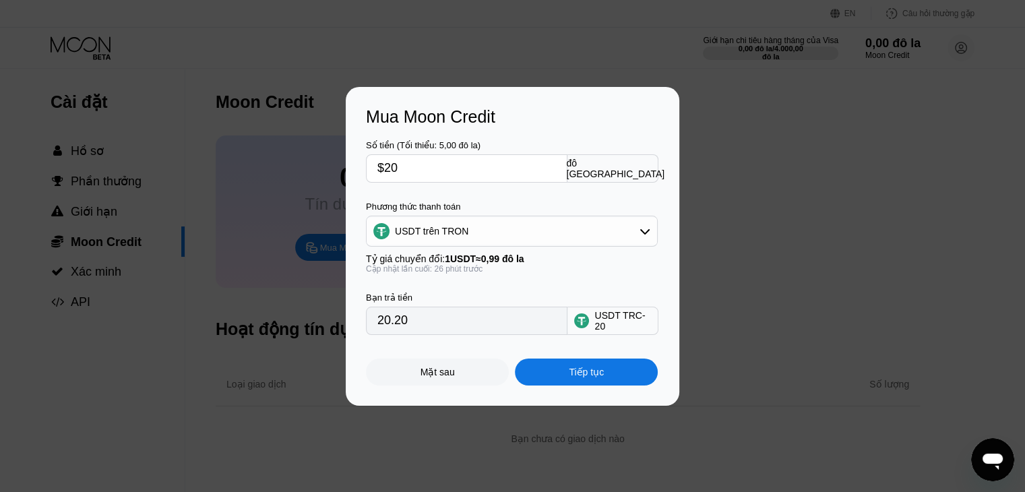
click at [586, 377] on font "Tiếp tục" at bounding box center [586, 372] width 35 height 11
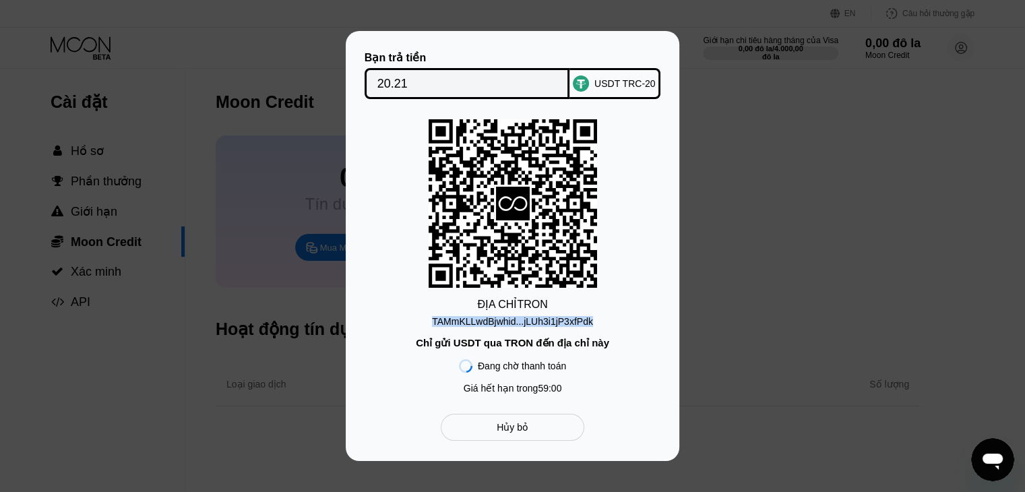
drag, startPoint x: 427, startPoint y: 317, endPoint x: 596, endPoint y: 321, distance: 169.2
click at [596, 321] on div "ĐỊA CHỈ TRON TAMmKLLwdBjwhid...jLUh3i1jP3xfPdk Chỉ gửi USDT qua TRON đến địa ch…" at bounding box center [512, 259] width 293 height 281
copy font "TAMmKLLwdBjwhid...jLUh3i1jP3xfPdk"
click at [528, 432] on div "Hủy bỏ" at bounding box center [513, 427] width 144 height 27
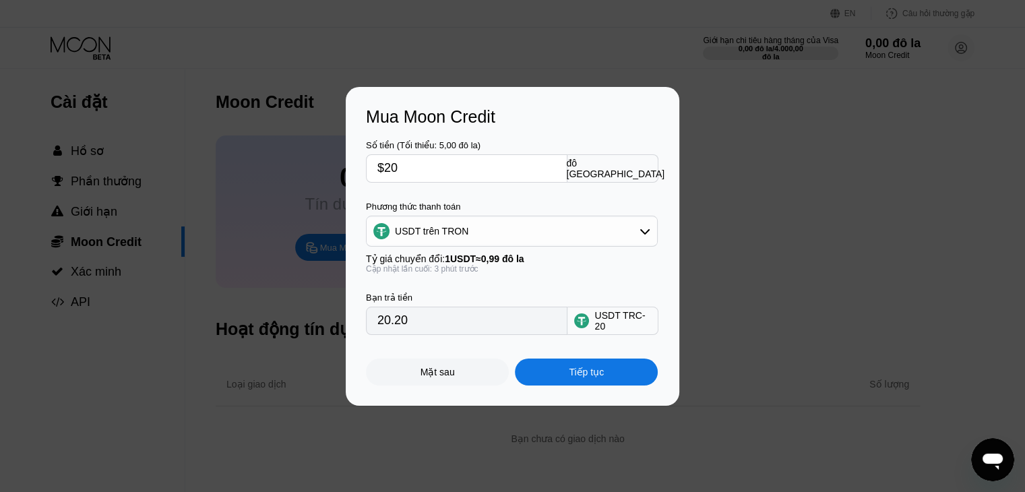
click at [448, 377] on font "Mặt sau" at bounding box center [438, 372] width 34 height 11
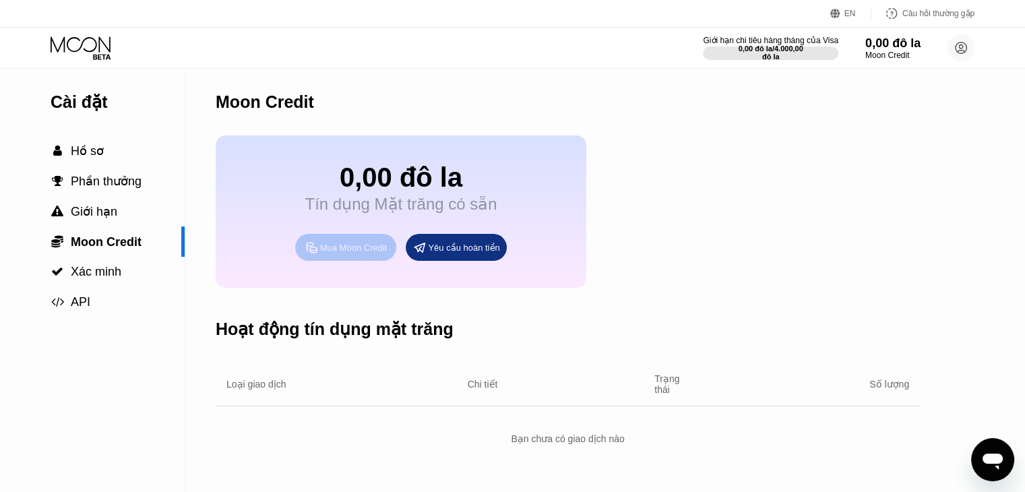
click at [368, 253] on font "Mua Moon Credit" at bounding box center [353, 248] width 67 height 10
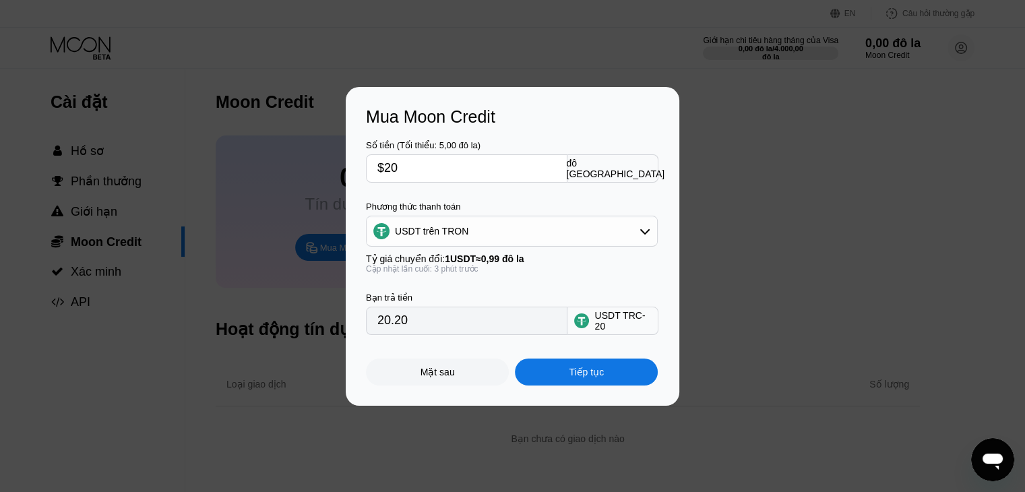
click at [619, 230] on div "USDT trên TRON" at bounding box center [512, 231] width 290 height 27
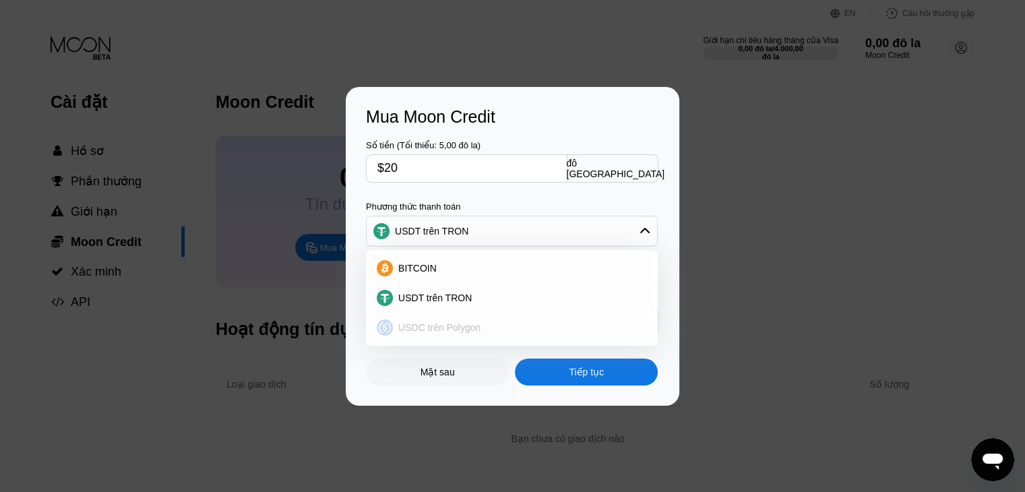
click at [485, 332] on div "USDC trên Polygon" at bounding box center [520, 327] width 254 height 11
type input "20.00000000"
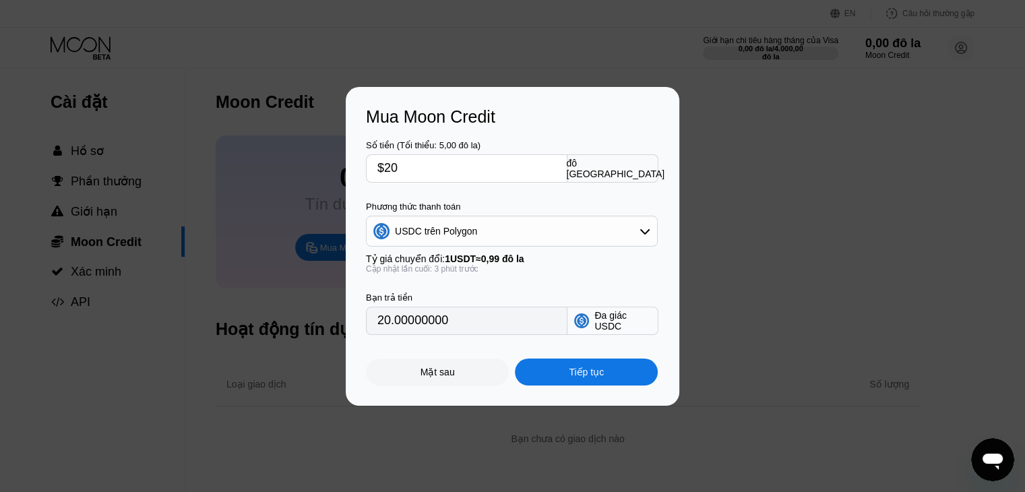
click at [418, 161] on input "$20" at bounding box center [466, 168] width 179 height 27
click at [418, 152] on div "Số tiền (Tối thiểu: 5,00 đô la) $20" at bounding box center [466, 161] width 201 height 42
click at [413, 157] on input "$20" at bounding box center [466, 168] width 179 height 27
type input "$2"
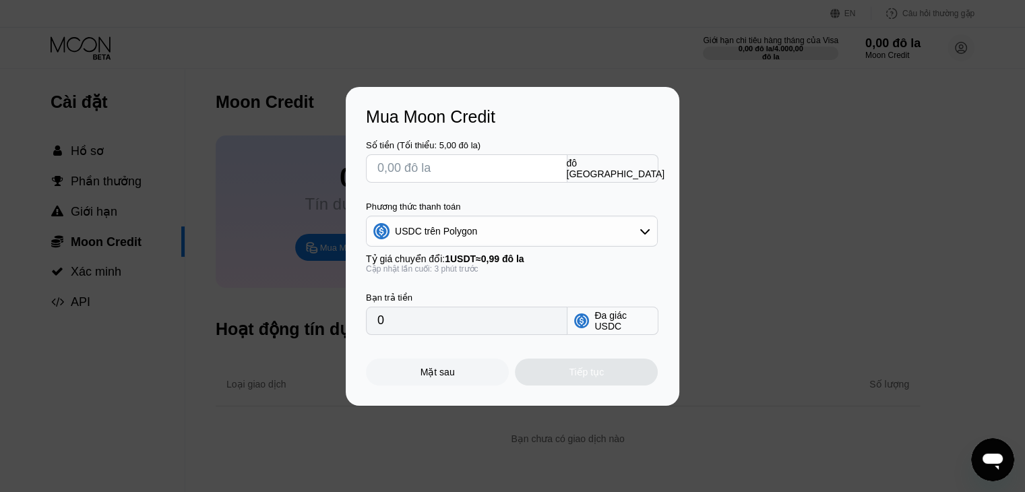
type input "0"
type input "$5"
type input "5.00000000"
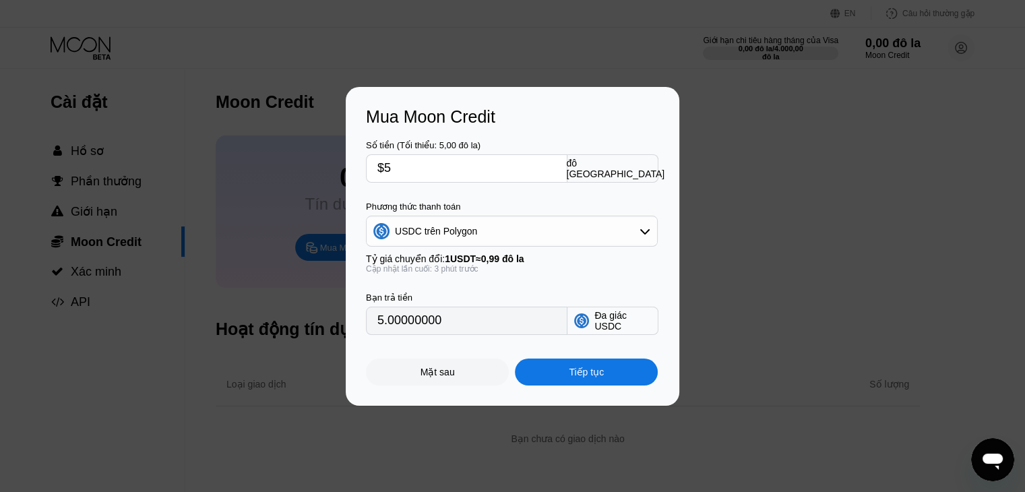
type input "$5"
click at [589, 377] on font "Tiếp tục" at bounding box center [586, 372] width 35 height 11
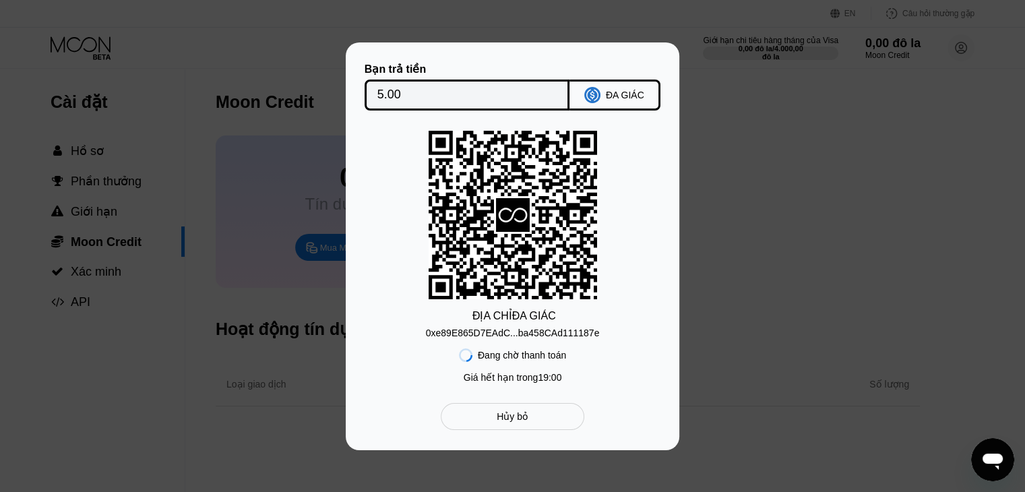
drag, startPoint x: 423, startPoint y: 332, endPoint x: 567, endPoint y: 334, distance: 144.9
click at [567, 334] on div "ĐỊA CHỈ ĐA GIÁC 0xe89E865D7EAdC...ba458CAd111187e Đang chờ thanh toán Giá hết h…" at bounding box center [512, 260] width 293 height 259
drag, startPoint x: 421, startPoint y: 330, endPoint x: 600, endPoint y: 318, distance: 179.6
click at [600, 318] on div "ĐỊA CHỈ ĐA GIÁC 0xe89E865D7EAdC...ba458CAd111187e Đang chờ thanh toán Giá hết h…" at bounding box center [512, 260] width 293 height 259
drag, startPoint x: 578, startPoint y: 331, endPoint x: 433, endPoint y: 333, distance: 145.6
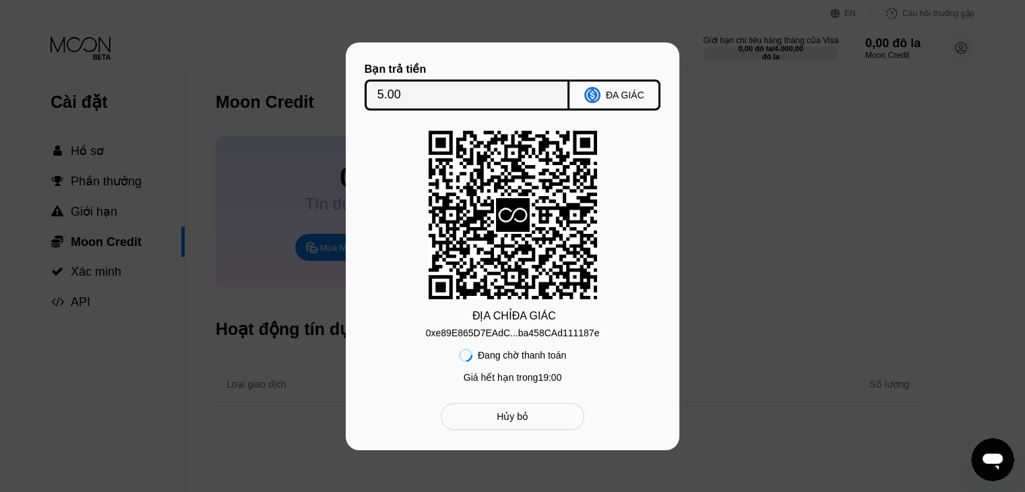
click at [433, 334] on div "ĐỊA CHỈ ĐA GIÁC 0xe89E865D7EAdC...ba458CAd111187e Đang chờ thanh toán Giá hết h…" at bounding box center [512, 260] width 293 height 259
drag, startPoint x: 426, startPoint y: 330, endPoint x: 569, endPoint y: 331, distance: 143.5
click at [515, 327] on div "ĐỊA CHỈ ĐA GIÁC 0xe89E865D7EAdC...ba458CAd111187e Đang chờ thanh toán Giá hết h…" at bounding box center [512, 260] width 293 height 259
drag, startPoint x: 591, startPoint y: 332, endPoint x: 458, endPoint y: 332, distance: 133.4
click at [458, 332] on font "0xe89E865D7EAdC...ba458CAd111187e" at bounding box center [513, 333] width 174 height 11
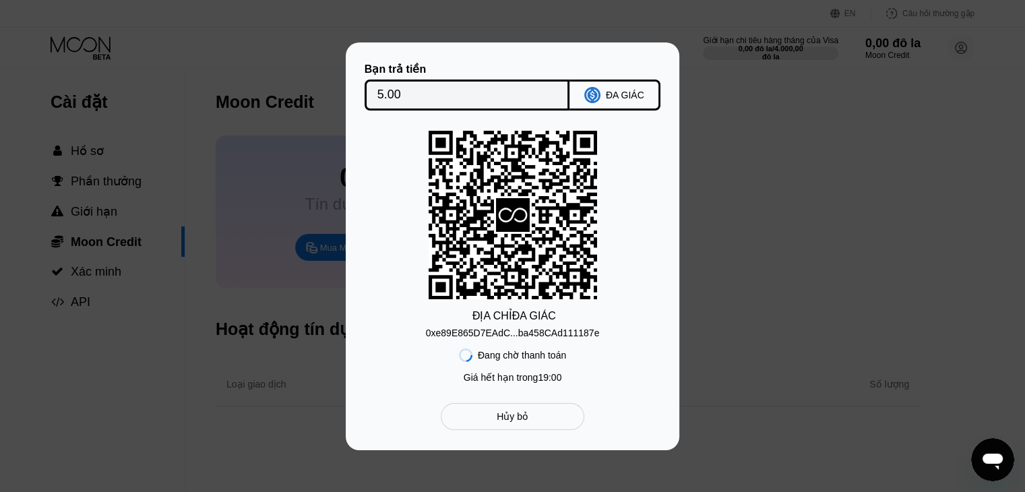
click at [511, 418] on font "Hủy bỏ" at bounding box center [513, 416] width 32 height 11
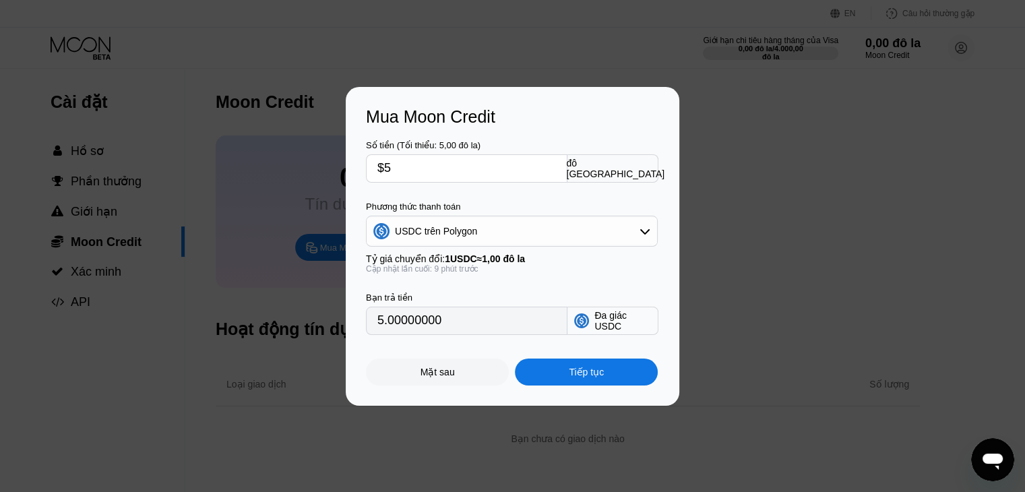
click at [448, 377] on font "Mặt sau" at bounding box center [438, 372] width 34 height 11
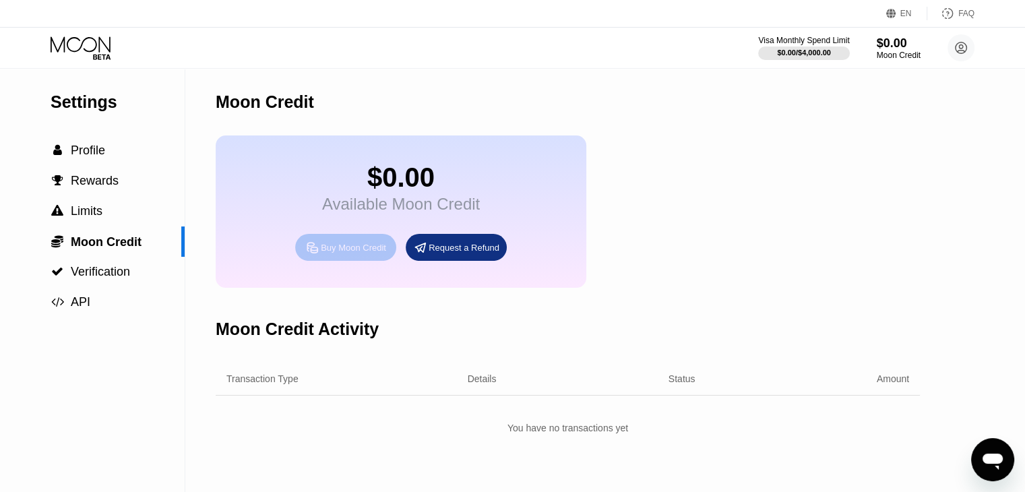
click at [369, 253] on div "Buy Moon Credit" at bounding box center [353, 247] width 65 height 11
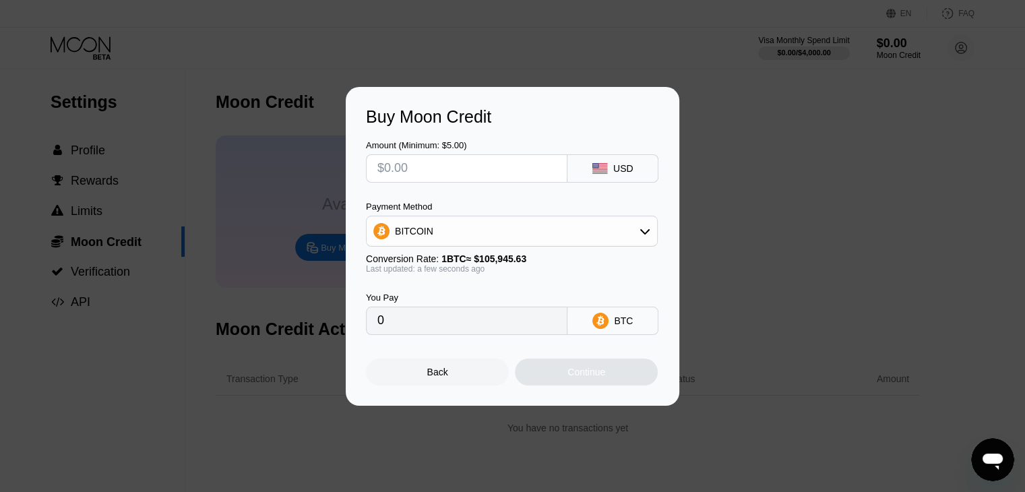
click at [627, 170] on div "USD" at bounding box center [623, 168] width 20 height 11
click at [596, 168] on icon at bounding box center [599, 168] width 15 height 11
click at [522, 162] on input "text" at bounding box center [466, 168] width 179 height 27
type input "$5"
type input "0.00004720"
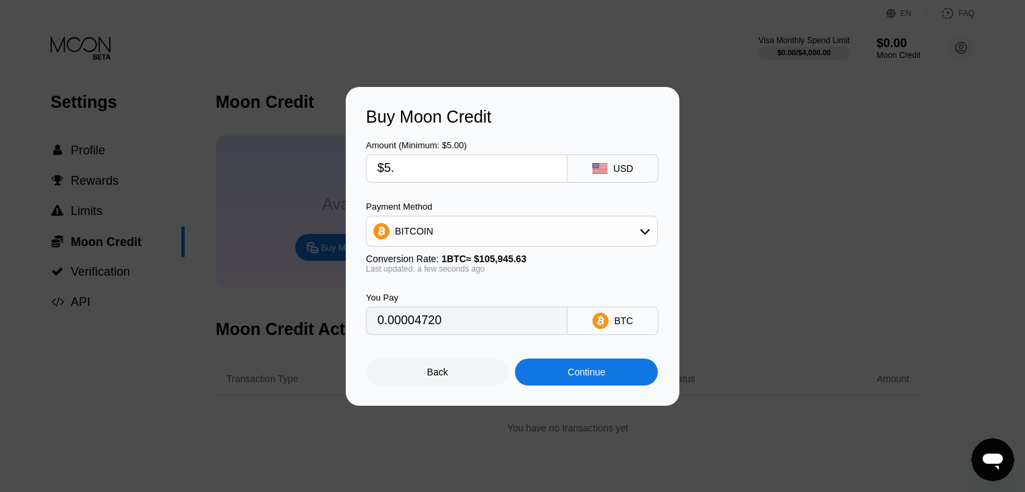
type input "$5.5"
type input "0.00005192"
type input "$5.5"
click at [502, 233] on div "BITCOIN" at bounding box center [512, 231] width 290 height 27
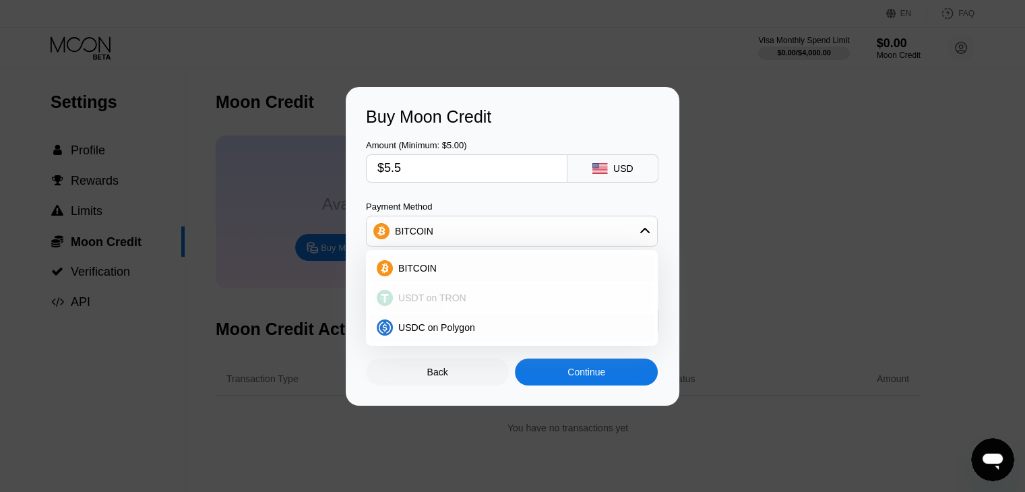
click at [475, 294] on div "USDT on TRON" at bounding box center [520, 297] width 254 height 11
type input "5.56"
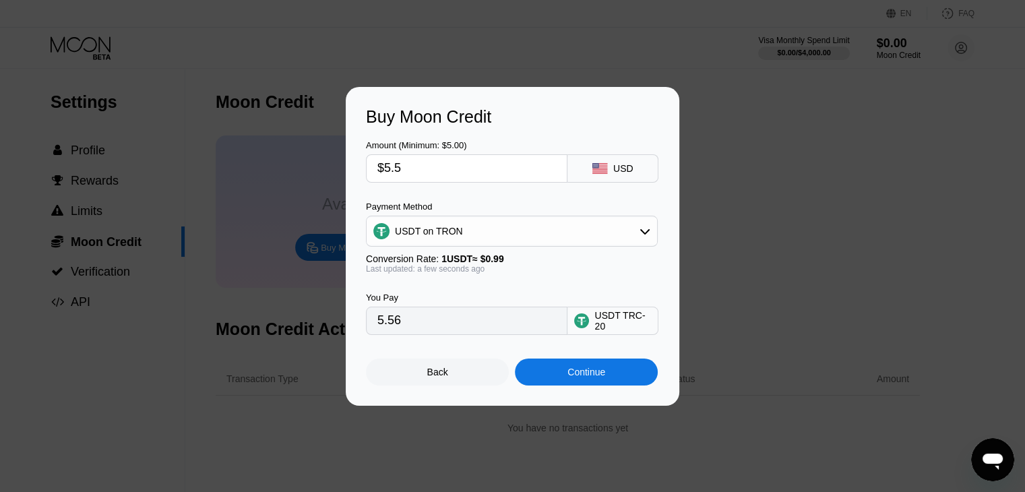
click at [520, 325] on input "5.56" at bounding box center [466, 320] width 179 height 27
click at [594, 375] on div "Continue" at bounding box center [586, 372] width 38 height 11
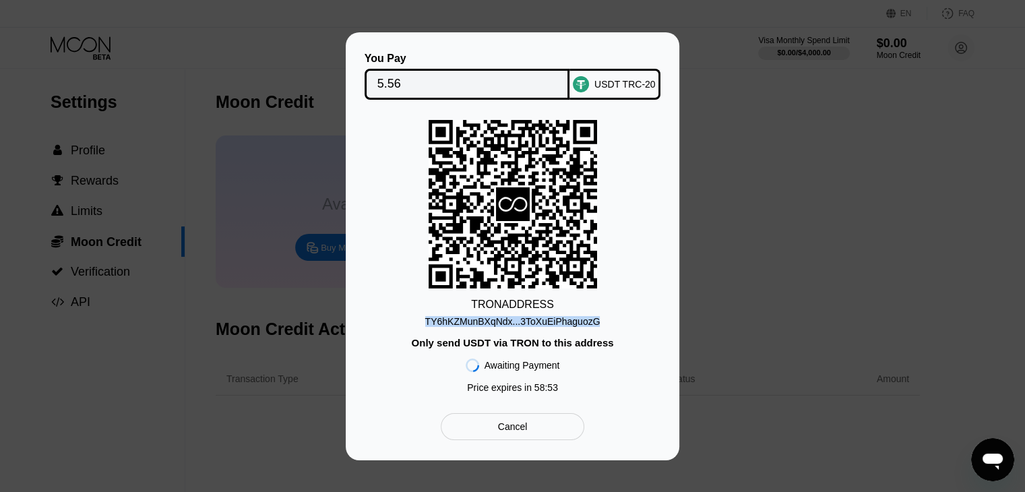
drag, startPoint x: 418, startPoint y: 319, endPoint x: 604, endPoint y: 307, distance: 185.7
click at [604, 307] on div "TRON ADDRESS TY6hKZMunBXqNdx...3ToXuEiPhaguozG Only send USDT via TRON to this …" at bounding box center [512, 260] width 293 height 280
copy div "TY6hKZMunBXqNdx...3ToXuEiPhaguozG"
